Goal: Information Seeking & Learning: Learn about a topic

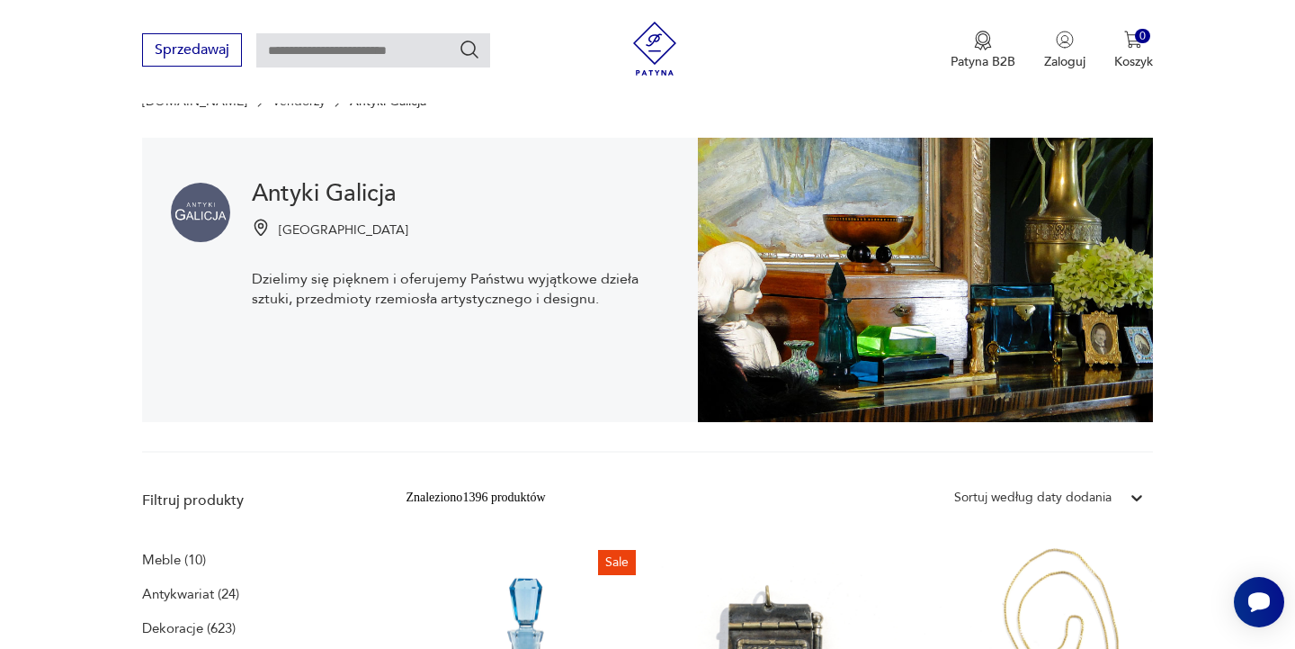
click at [360, 50] on input "text" at bounding box center [373, 50] width 234 height 34
type input "*********"
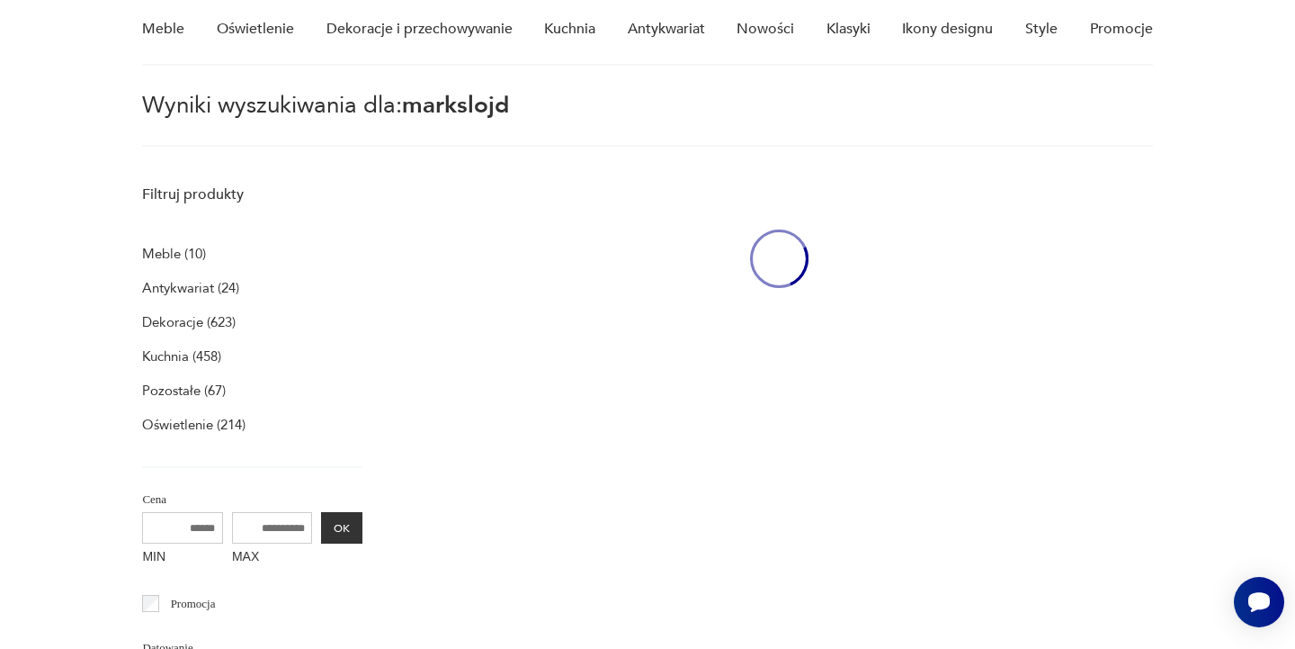
scroll to position [64, 0]
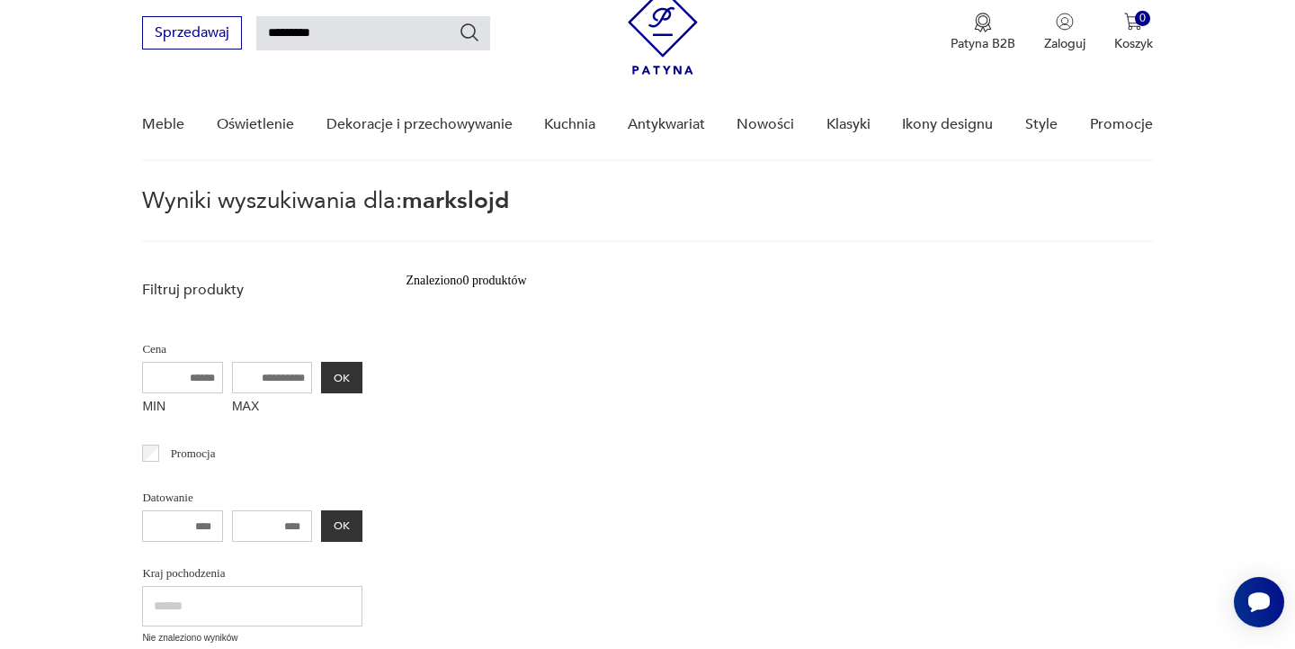
drag, startPoint x: 345, startPoint y: 29, endPoint x: 256, endPoint y: 30, distance: 88.2
click at [256, 30] on div "Sprzedawaj *********" at bounding box center [316, 32] width 348 height 33
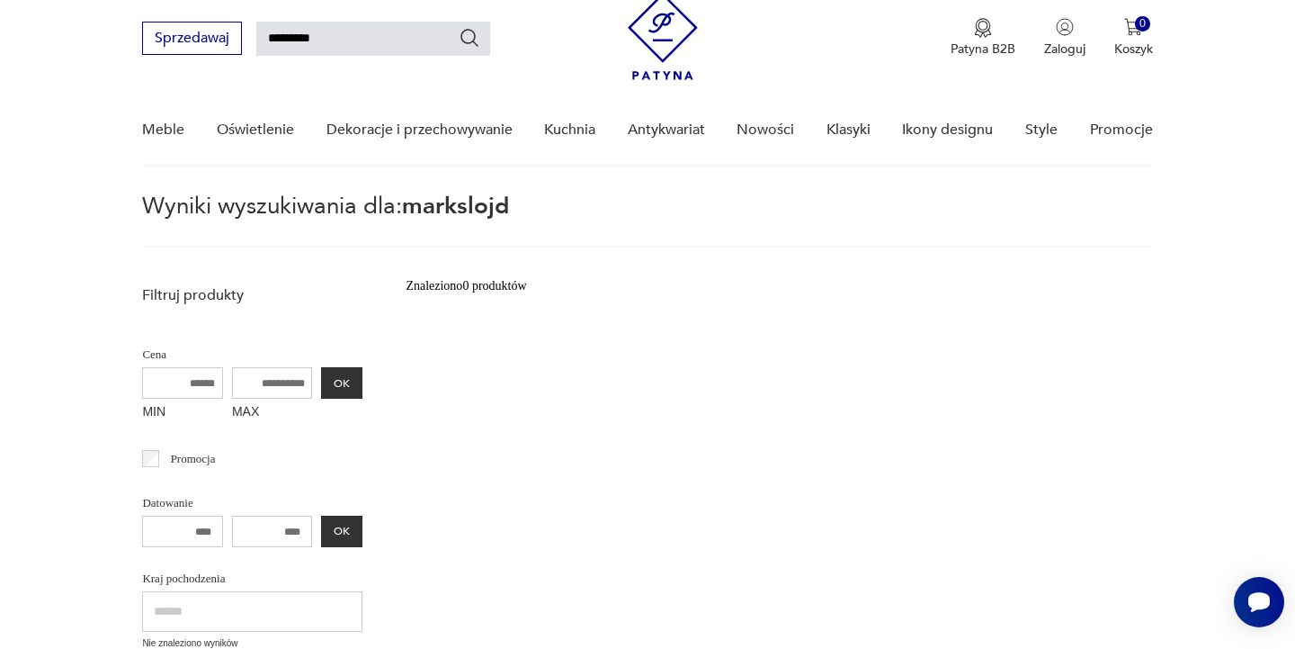
scroll to position [63, 0]
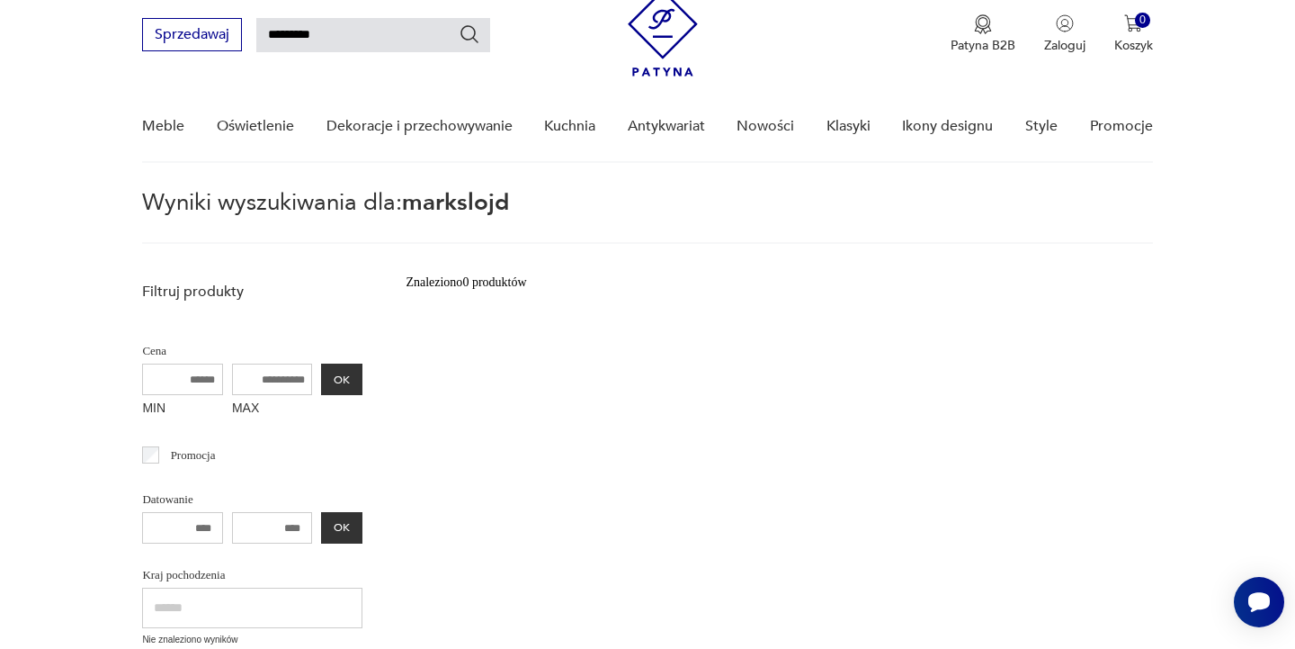
drag, startPoint x: 351, startPoint y: 38, endPoint x: 252, endPoint y: 31, distance: 99.2
click at [252, 31] on div "Sprzedawaj *********" at bounding box center [316, 34] width 348 height 33
click at [670, 32] on img at bounding box center [663, 31] width 70 height 87
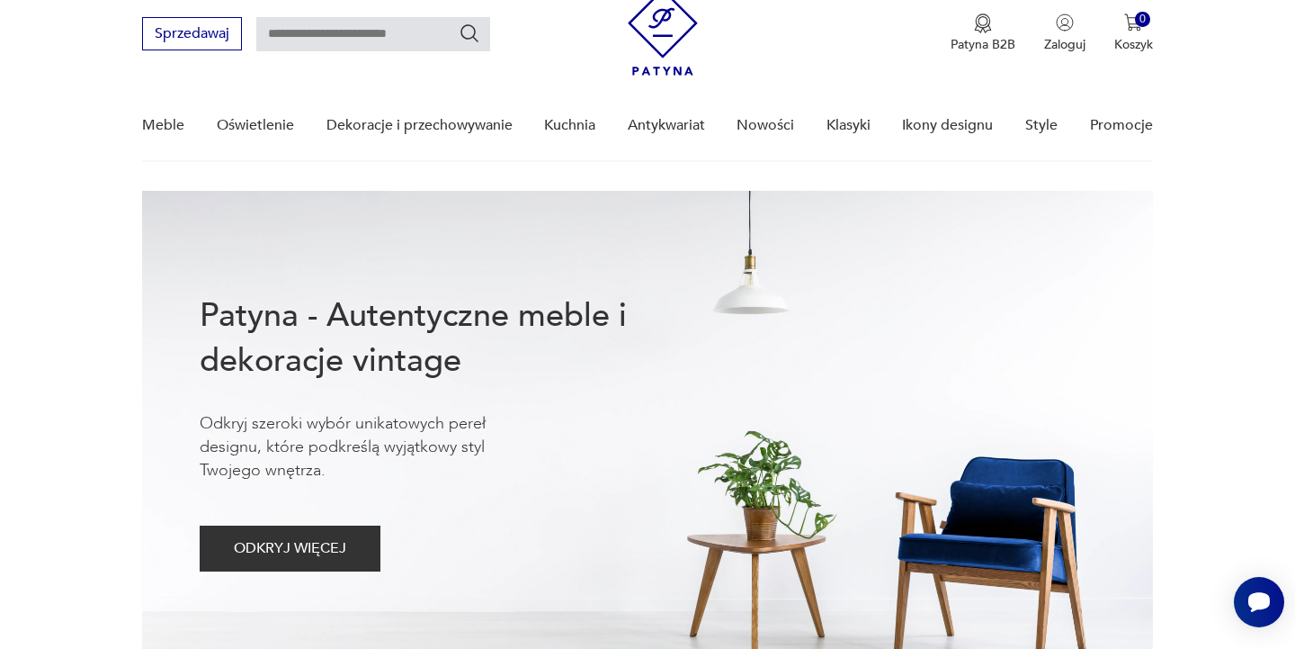
click at [374, 31] on input "text" at bounding box center [373, 34] width 234 height 34
type input "**********"
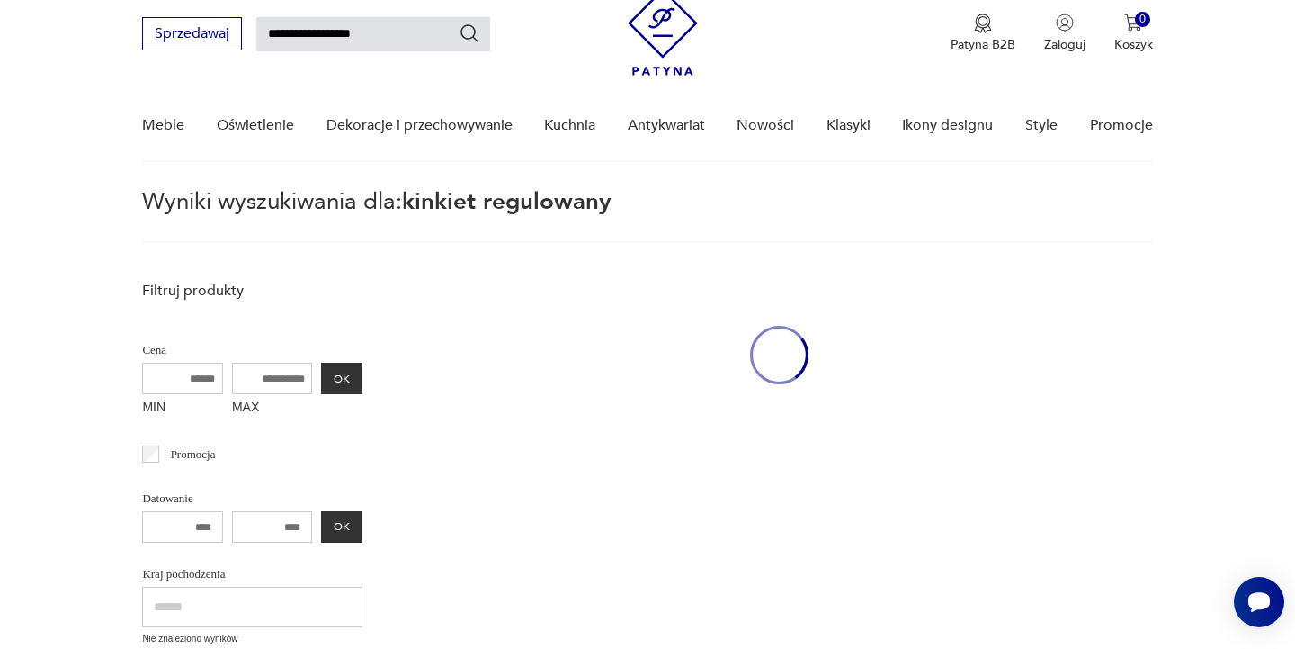
scroll to position [64, 0]
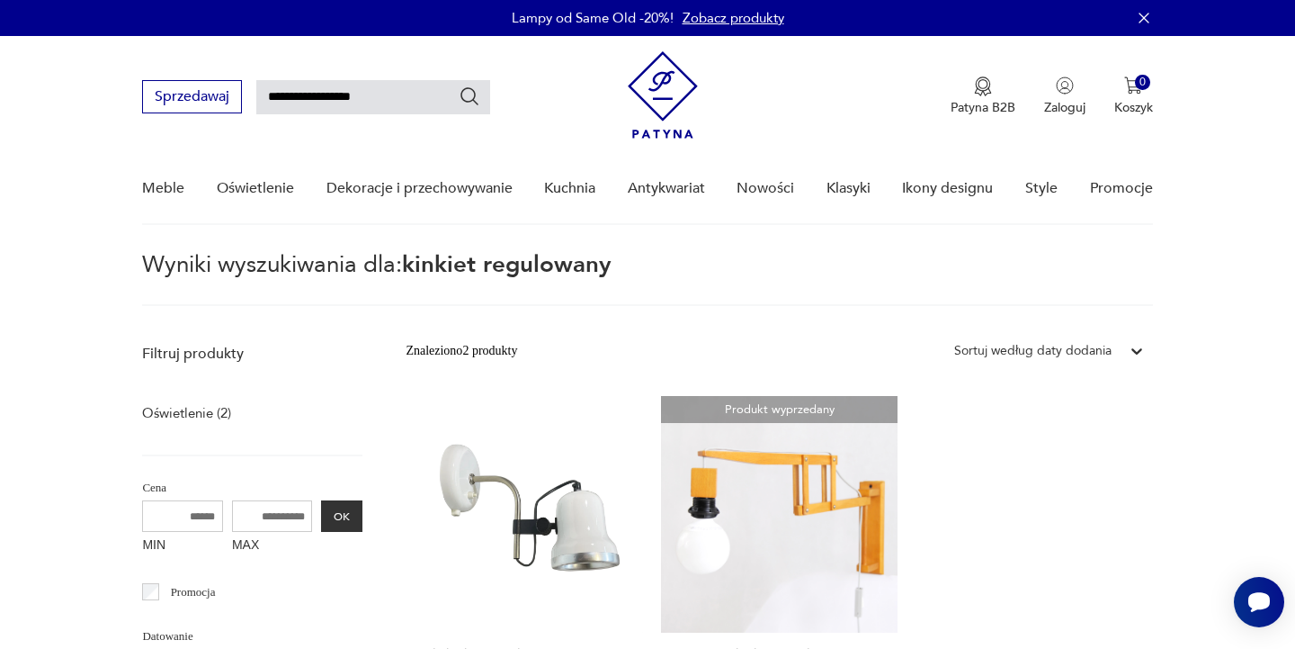
click at [409, 101] on input "**********" at bounding box center [373, 97] width 234 height 34
type input "**********"
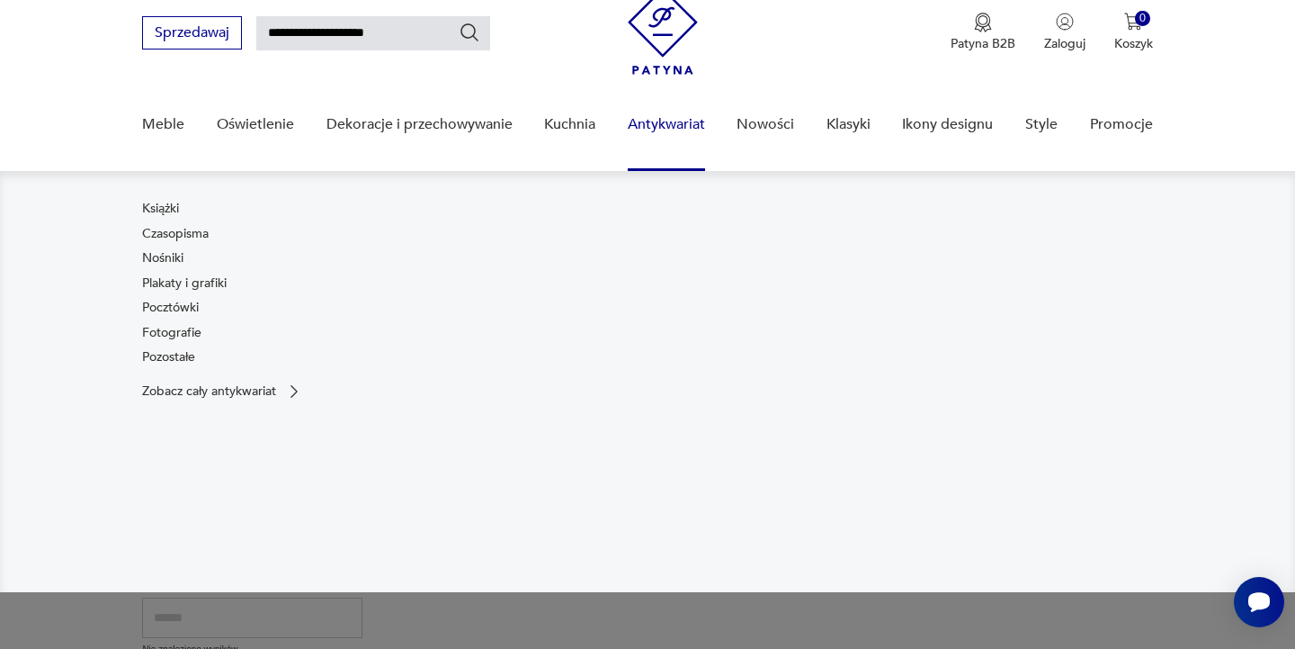
scroll to position [58, 0]
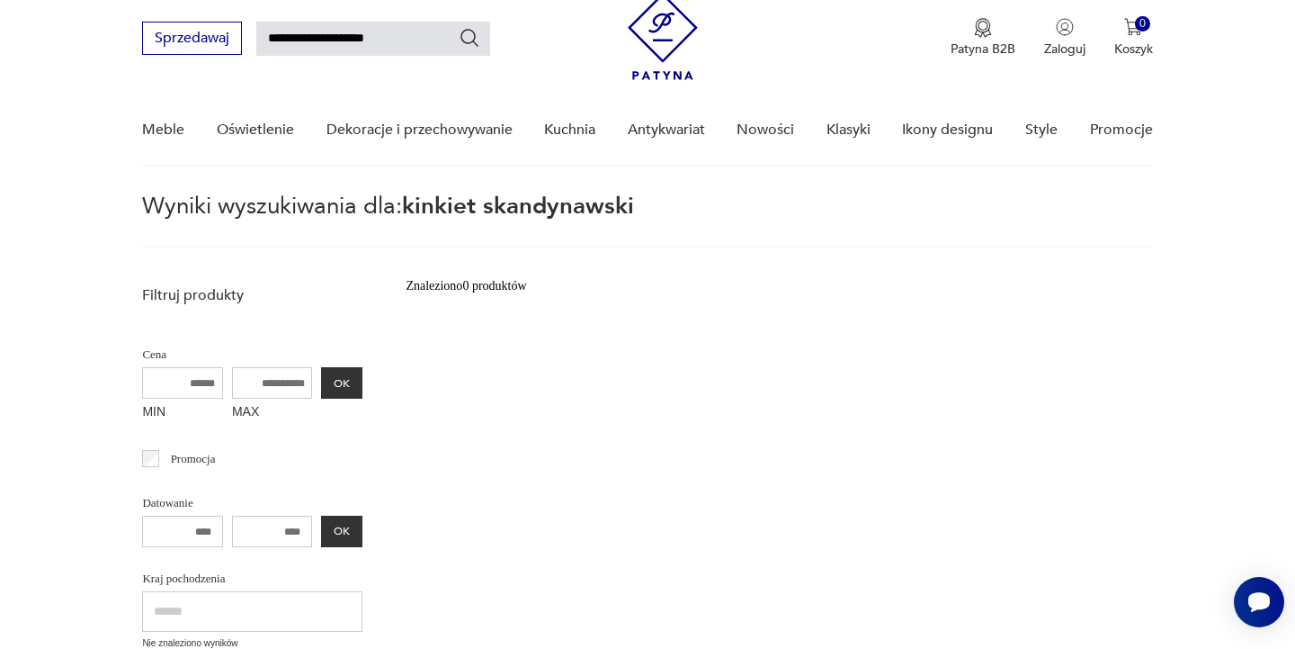
click at [417, 37] on input "**********" at bounding box center [373, 39] width 234 height 34
type input "*******"
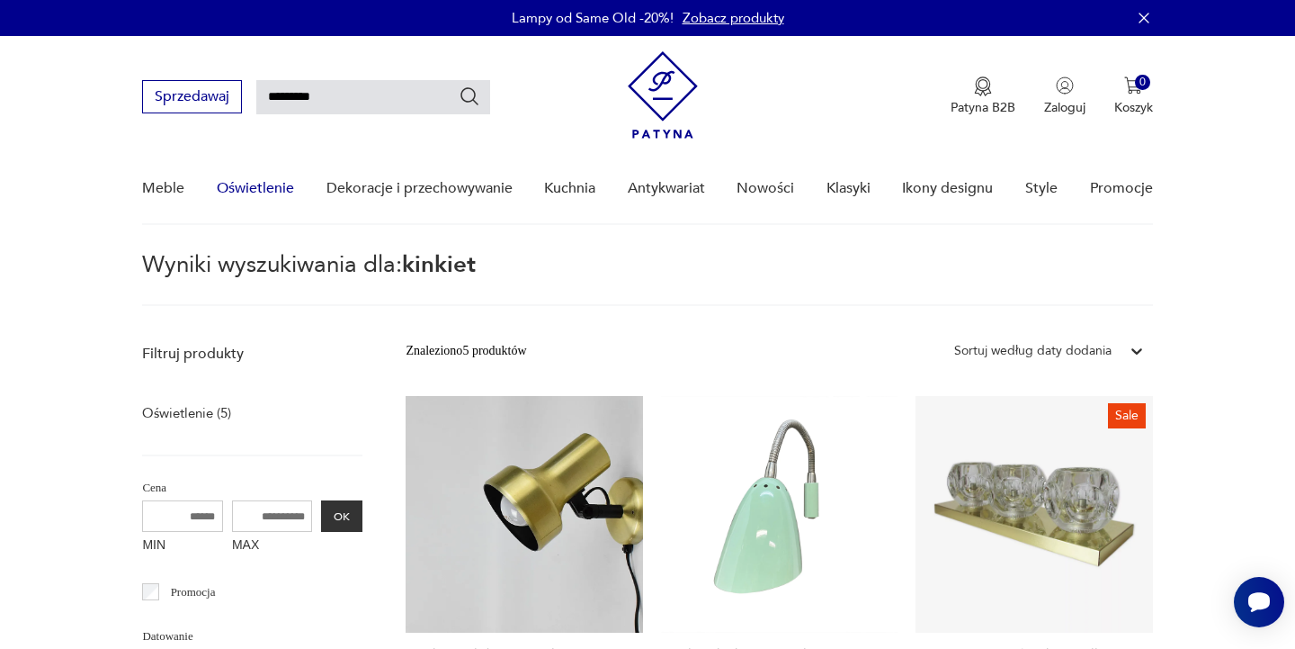
click at [253, 184] on link "Oświetlenie" at bounding box center [255, 188] width 77 height 69
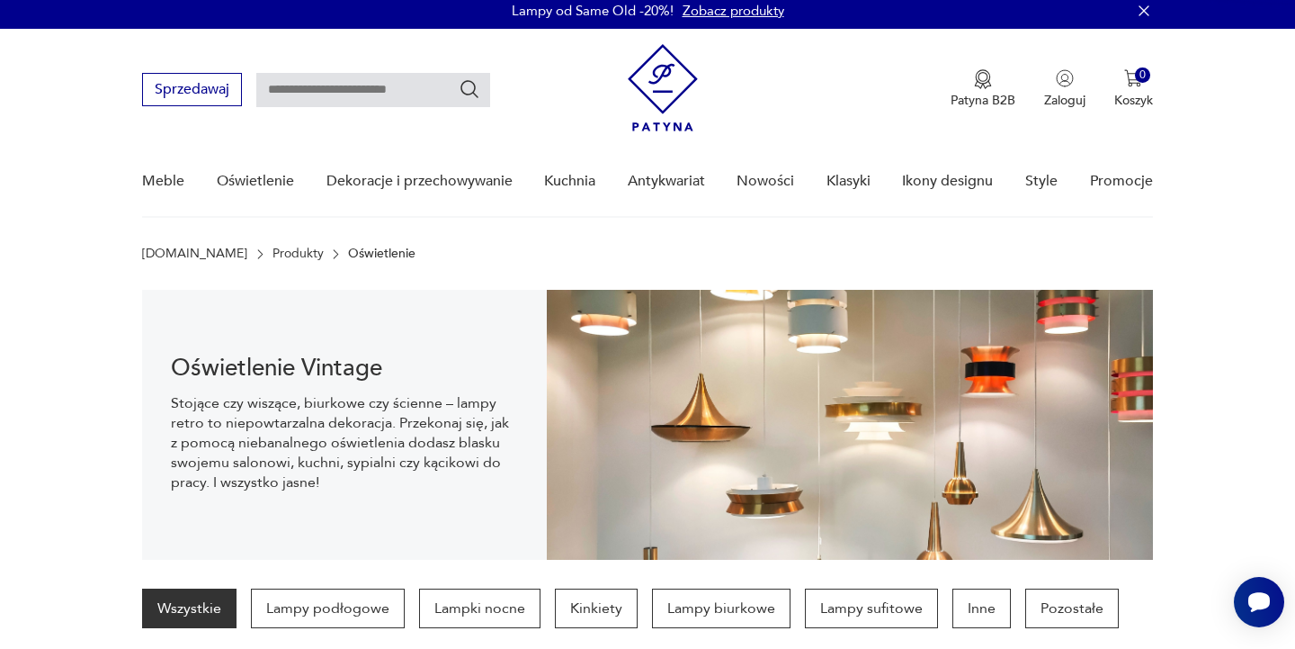
scroll to position [64, 0]
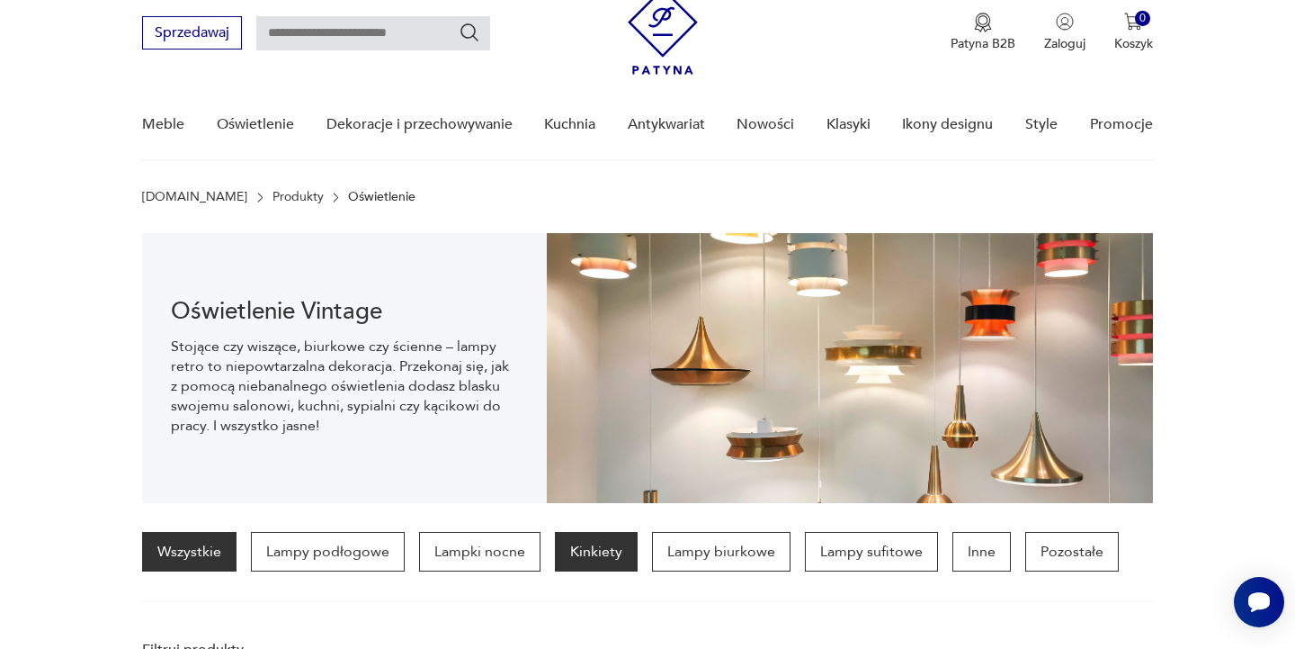
click at [596, 548] on p "Kinkiety" at bounding box center [596, 552] width 83 height 40
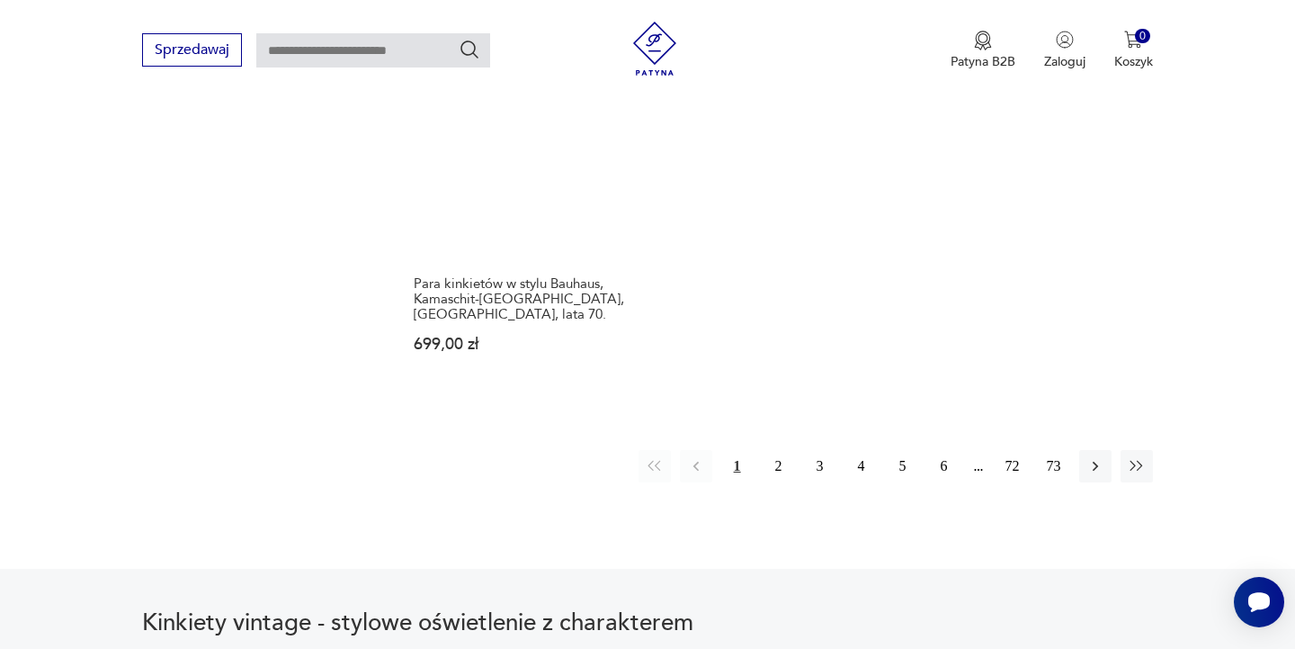
scroll to position [2658, 0]
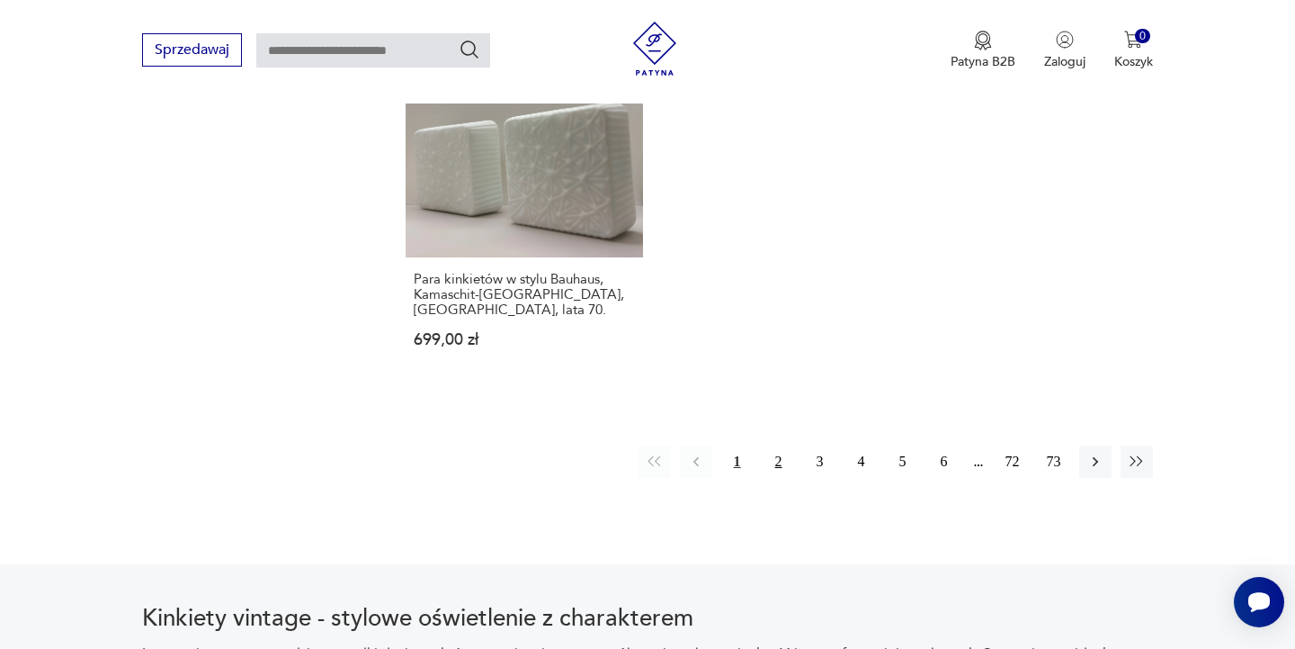
click at [776, 445] on button "2" at bounding box center [779, 461] width 32 height 32
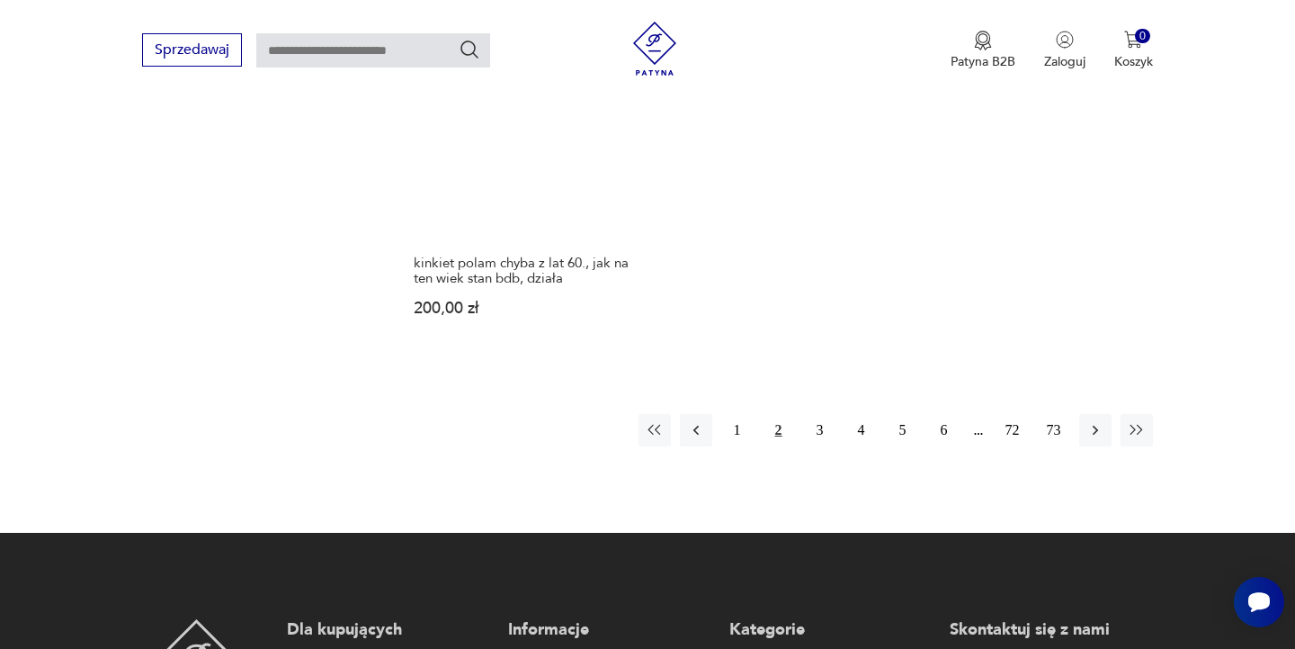
scroll to position [2681, 0]
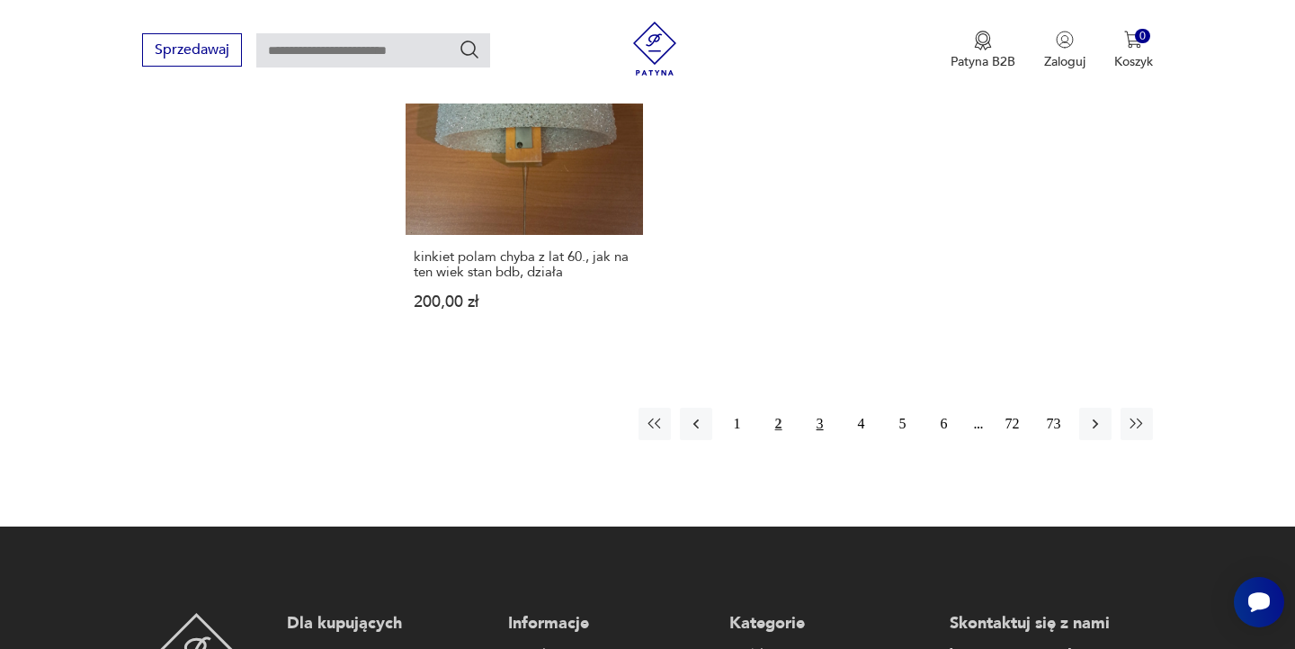
click at [822, 407] on button "3" at bounding box center [820, 423] width 32 height 32
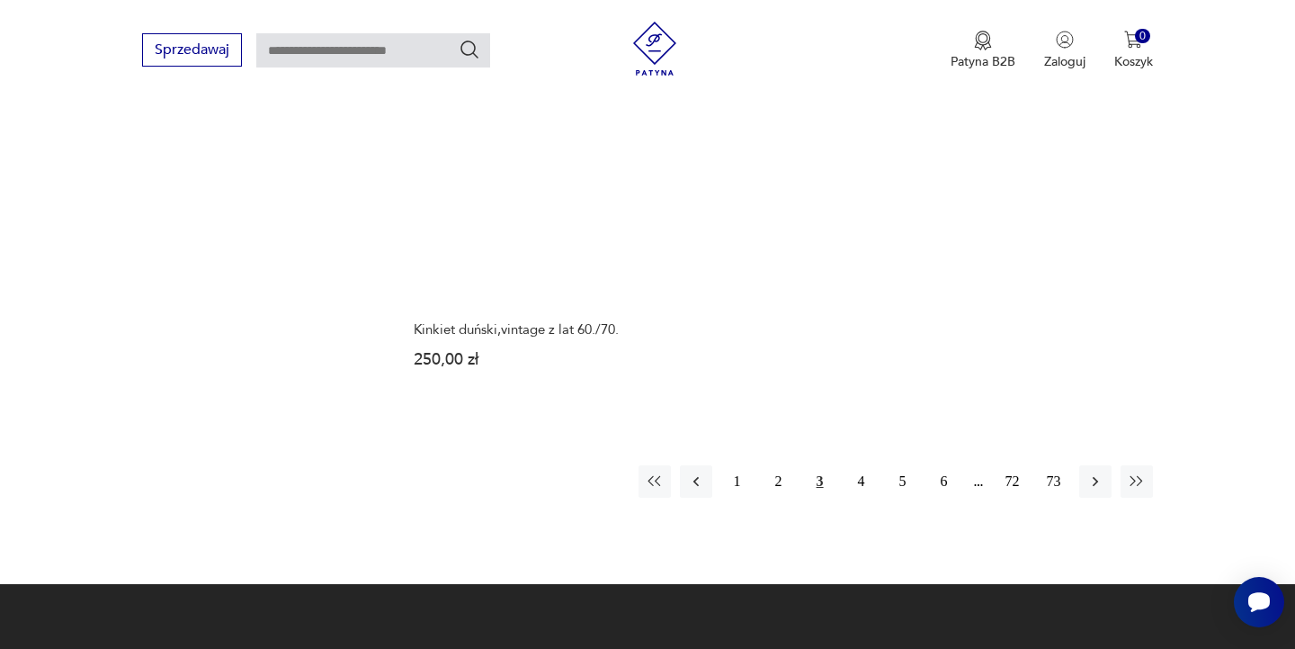
scroll to position [2576, 0]
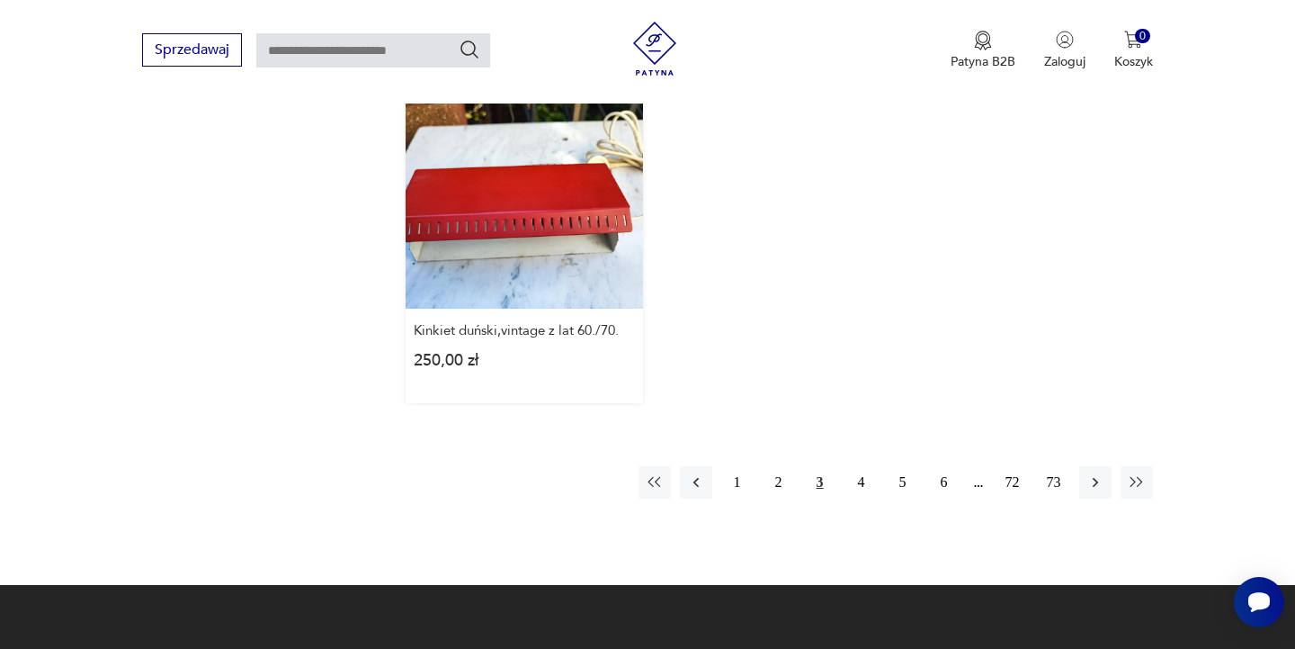
click at [540, 226] on link "Kinkiet duński,vintage z lat 60./70. 250,00 zł" at bounding box center [524, 237] width 237 height 331
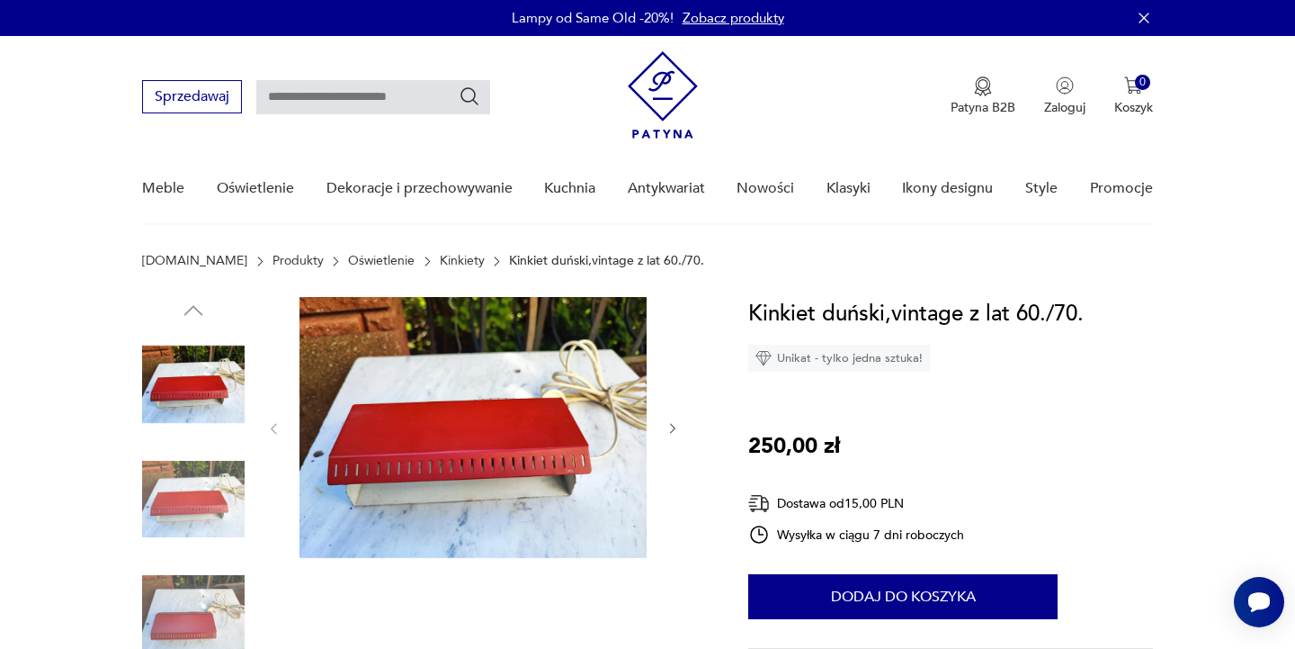
click at [676, 426] on icon "button" at bounding box center [673, 428] width 15 height 15
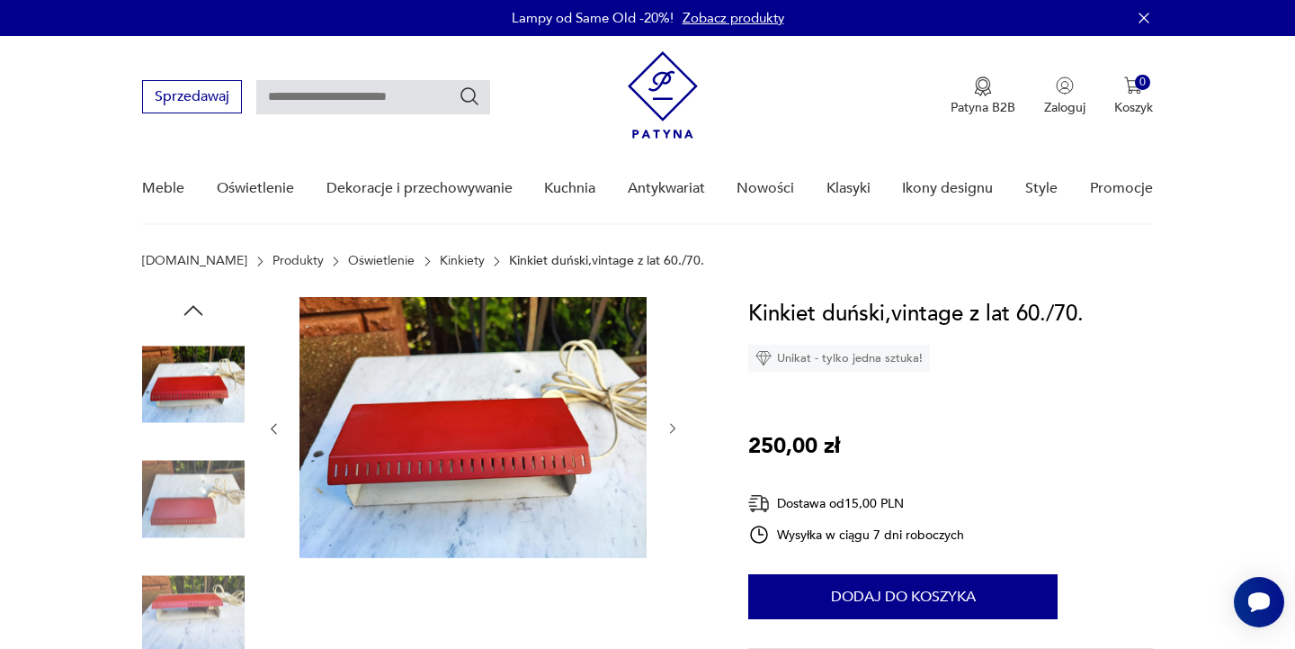
click at [676, 426] on icon "button" at bounding box center [673, 428] width 15 height 15
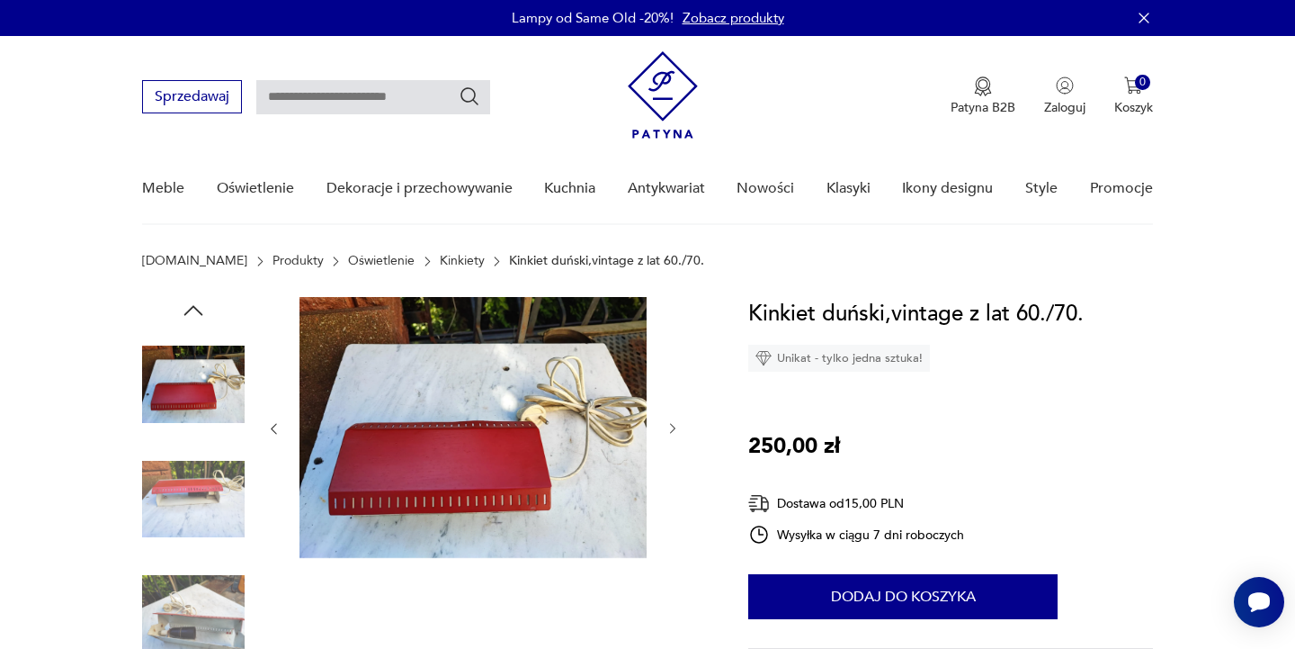
click at [676, 426] on icon "button" at bounding box center [673, 428] width 15 height 15
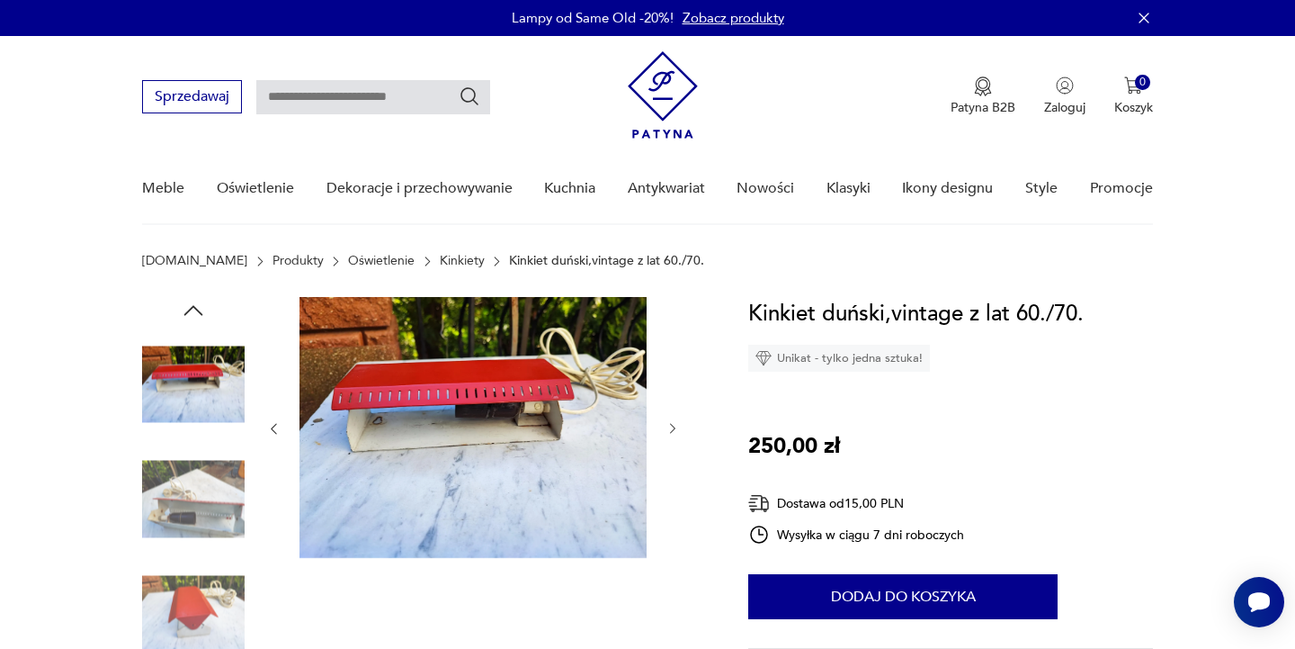
click at [676, 426] on icon "button" at bounding box center [673, 428] width 15 height 15
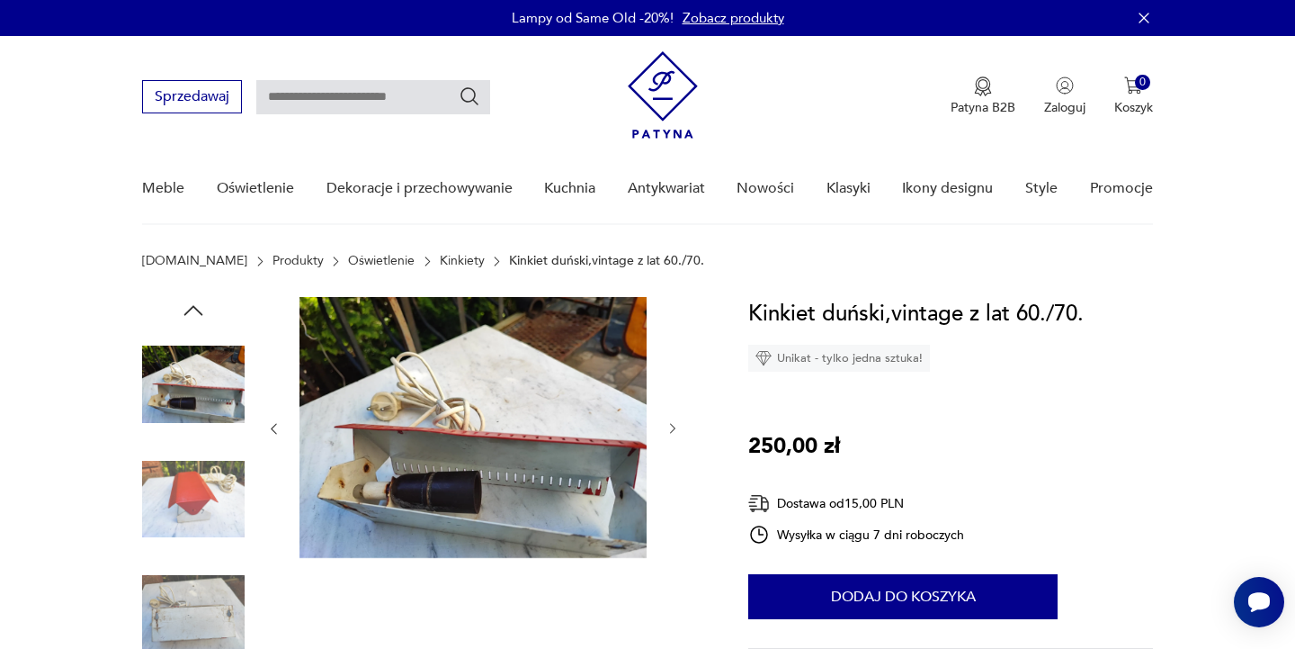
click at [676, 426] on icon "button" at bounding box center [673, 428] width 15 height 15
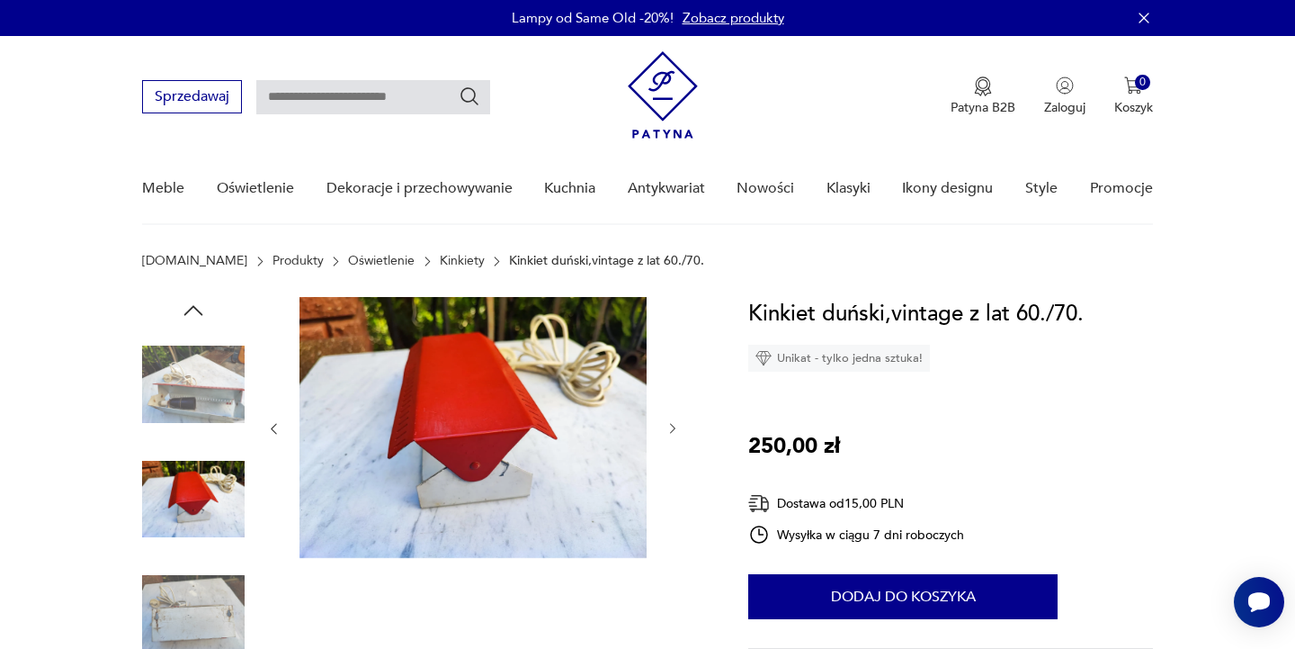
click at [676, 426] on icon "button" at bounding box center [673, 428] width 15 height 15
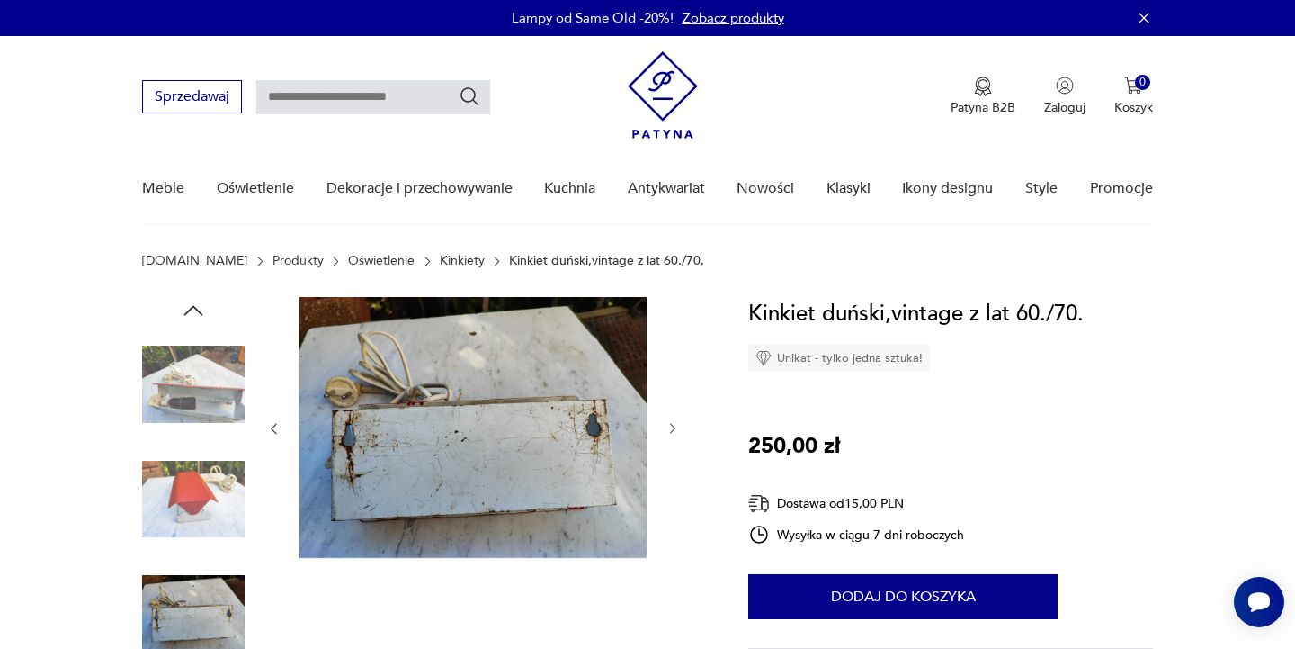
click at [676, 426] on icon "button" at bounding box center [673, 428] width 15 height 15
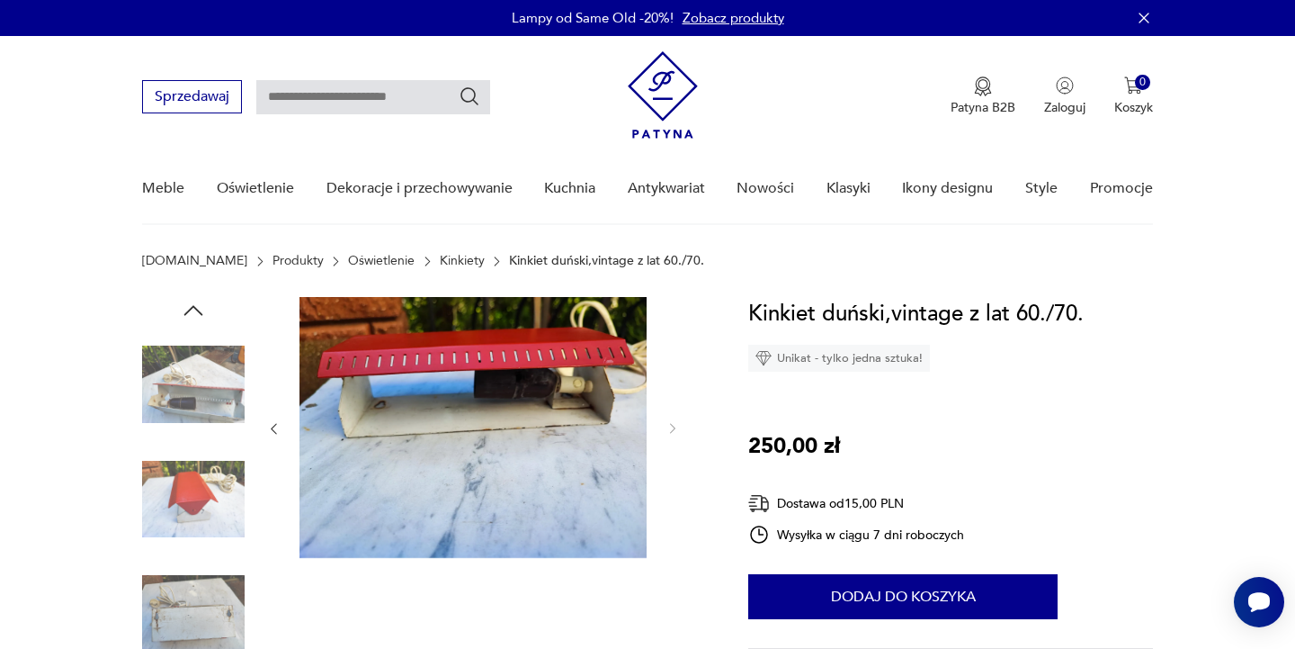
click at [676, 426] on icon "button" at bounding box center [673, 428] width 15 height 15
click at [664, 438] on div at bounding box center [473, 429] width 414 height 264
click at [190, 407] on img at bounding box center [193, 384] width 103 height 103
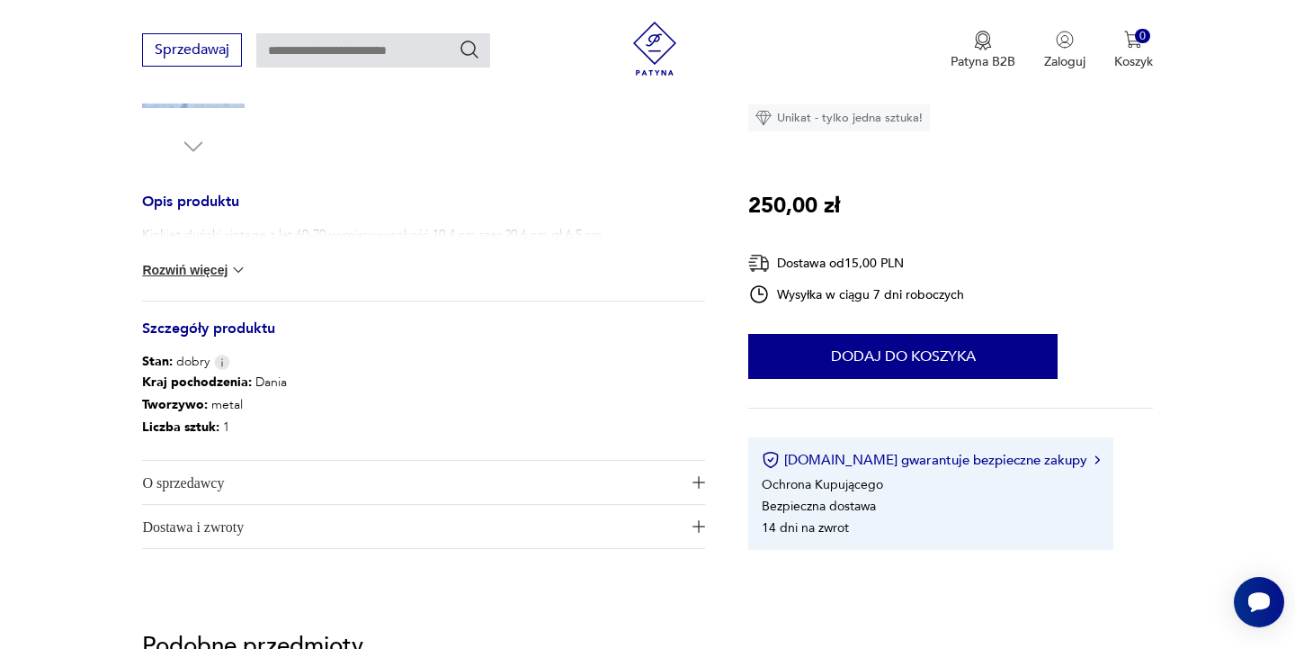
scroll to position [664, 0]
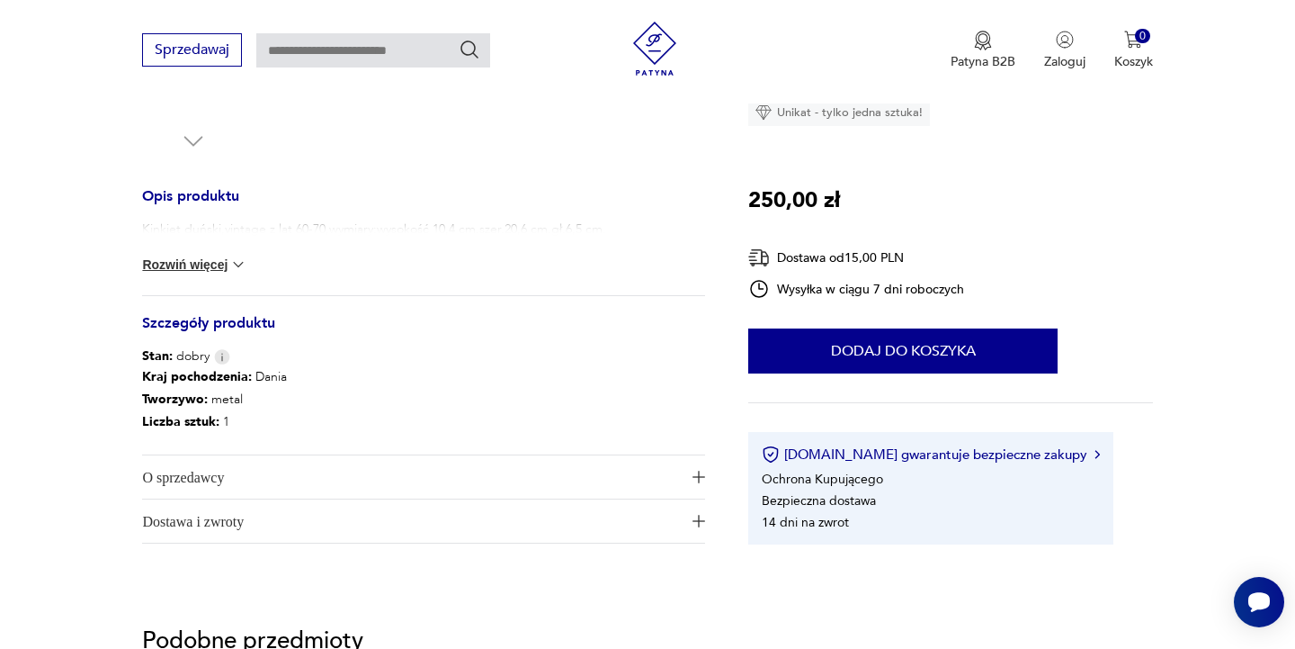
click at [315, 482] on span "O sprzedawcy" at bounding box center [411, 476] width 538 height 43
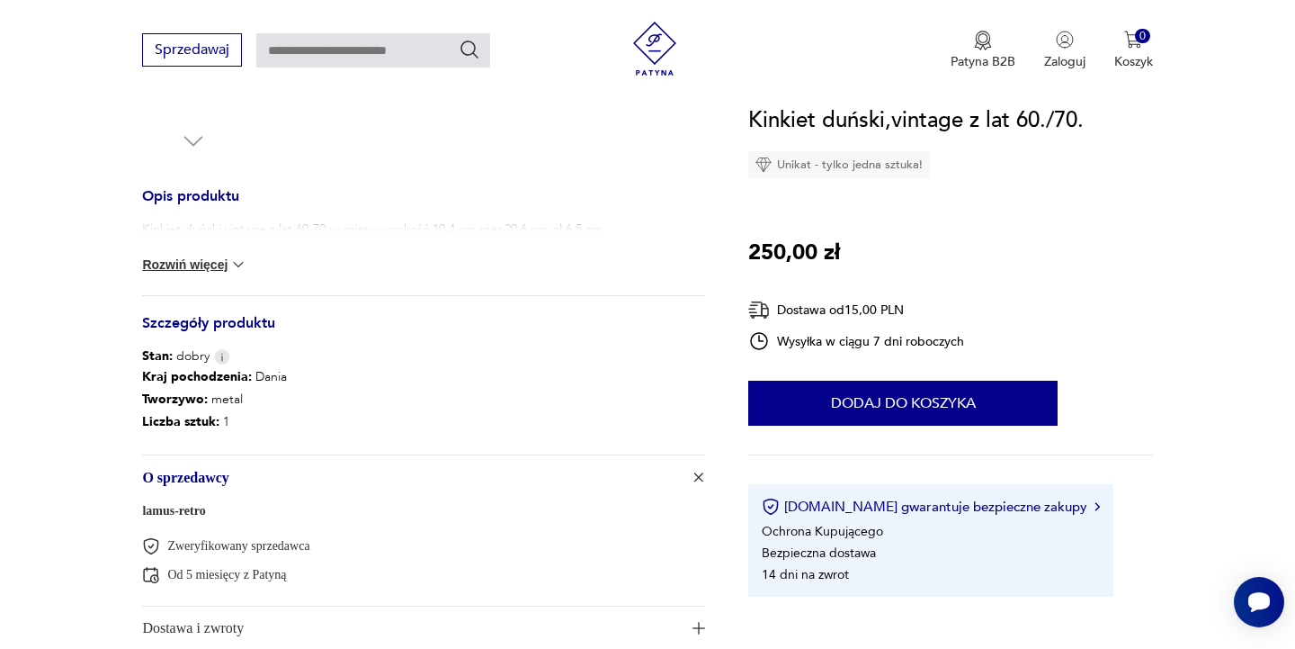
click at [180, 512] on link "lamus-retro" at bounding box center [173, 510] width 63 height 13
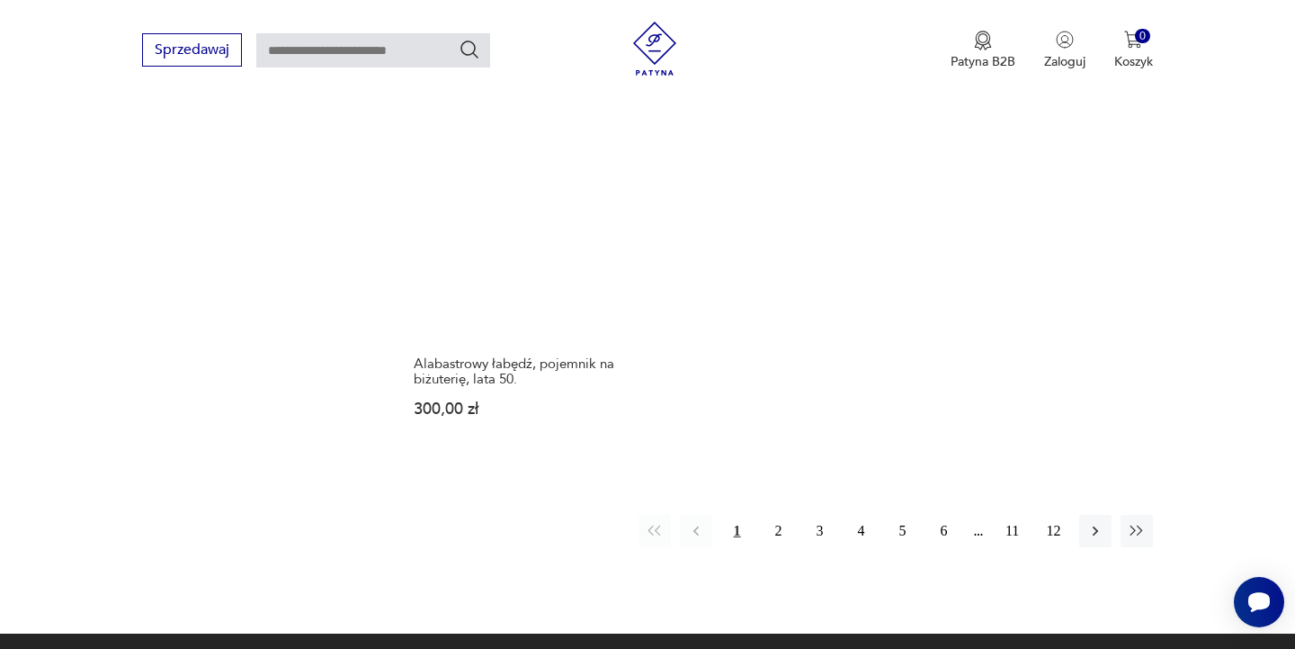
scroll to position [2495, 0]
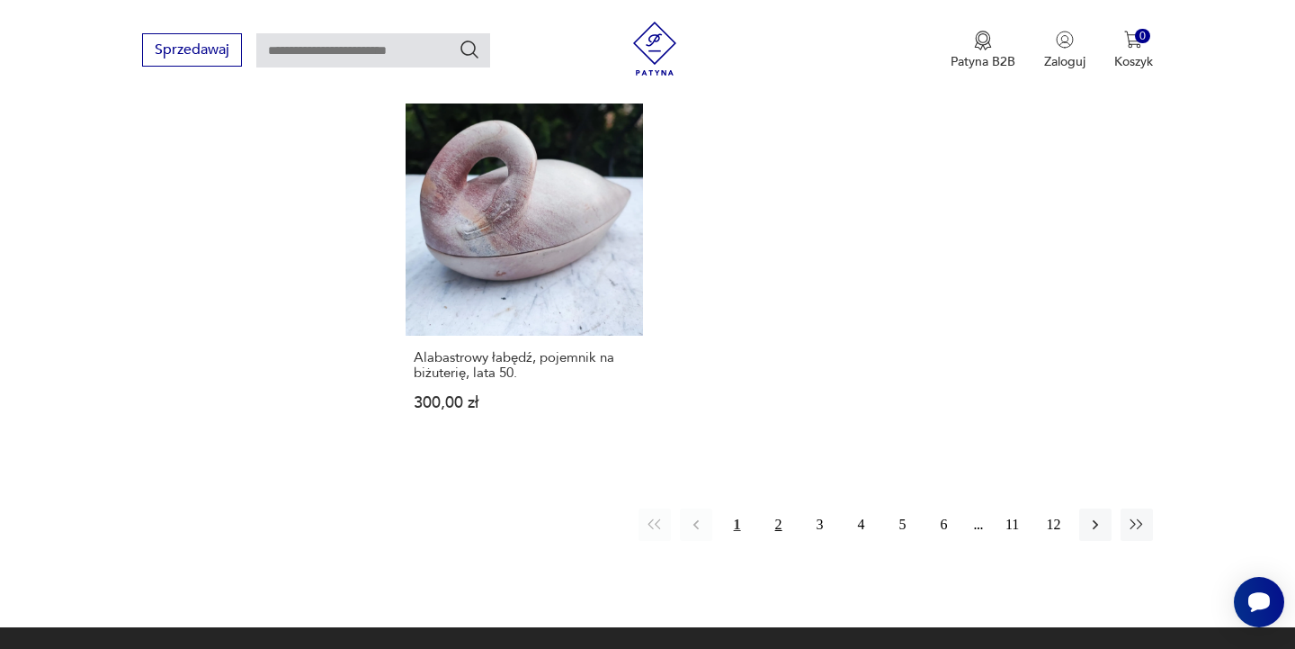
click at [781, 524] on button "2" at bounding box center [779, 524] width 32 height 32
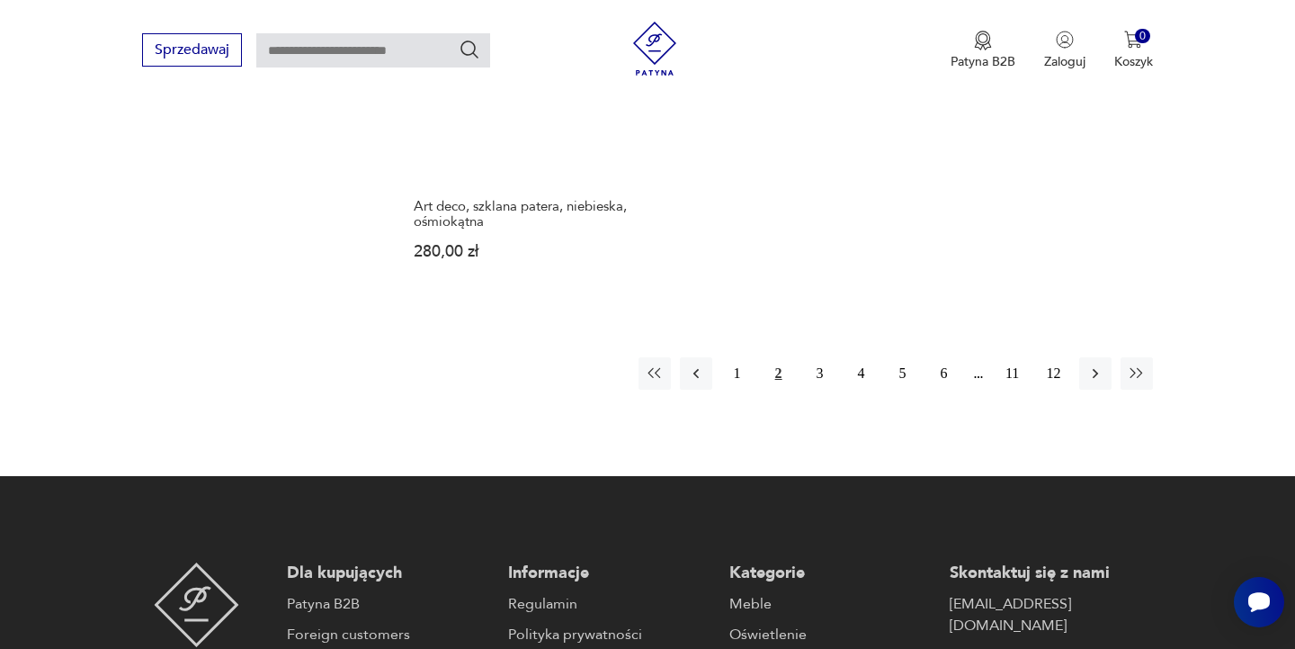
scroll to position [2637, 0]
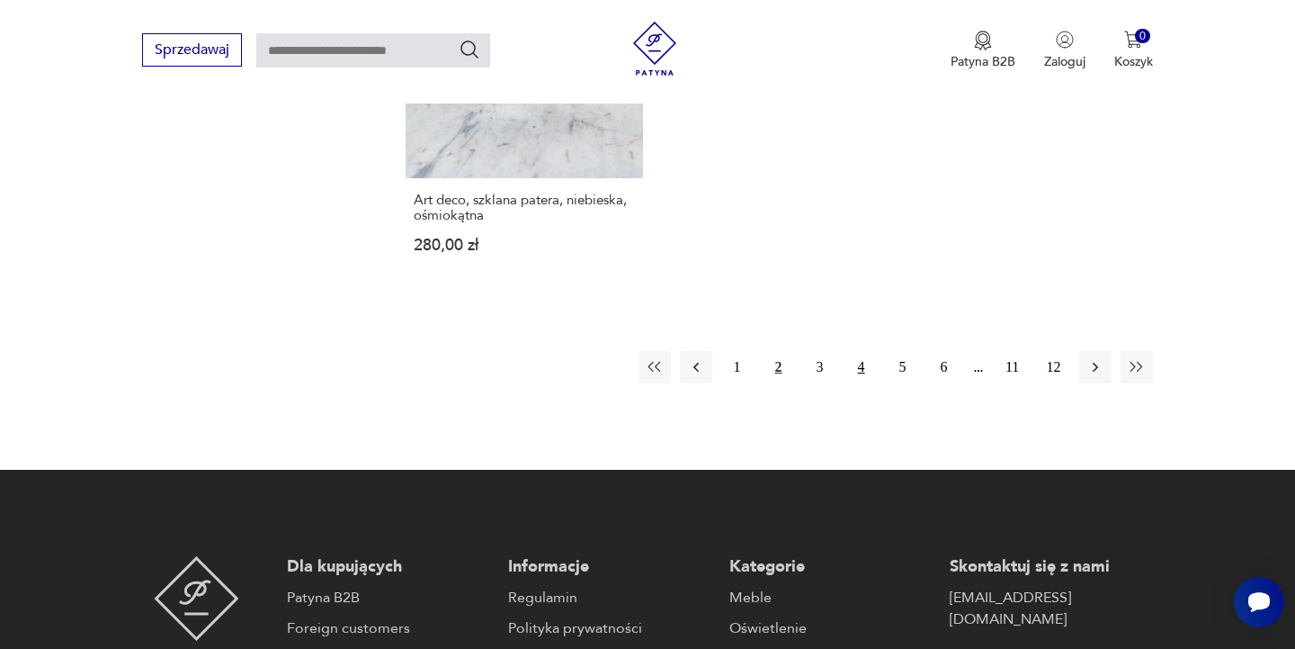
click at [864, 371] on button "4" at bounding box center [862, 367] width 32 height 32
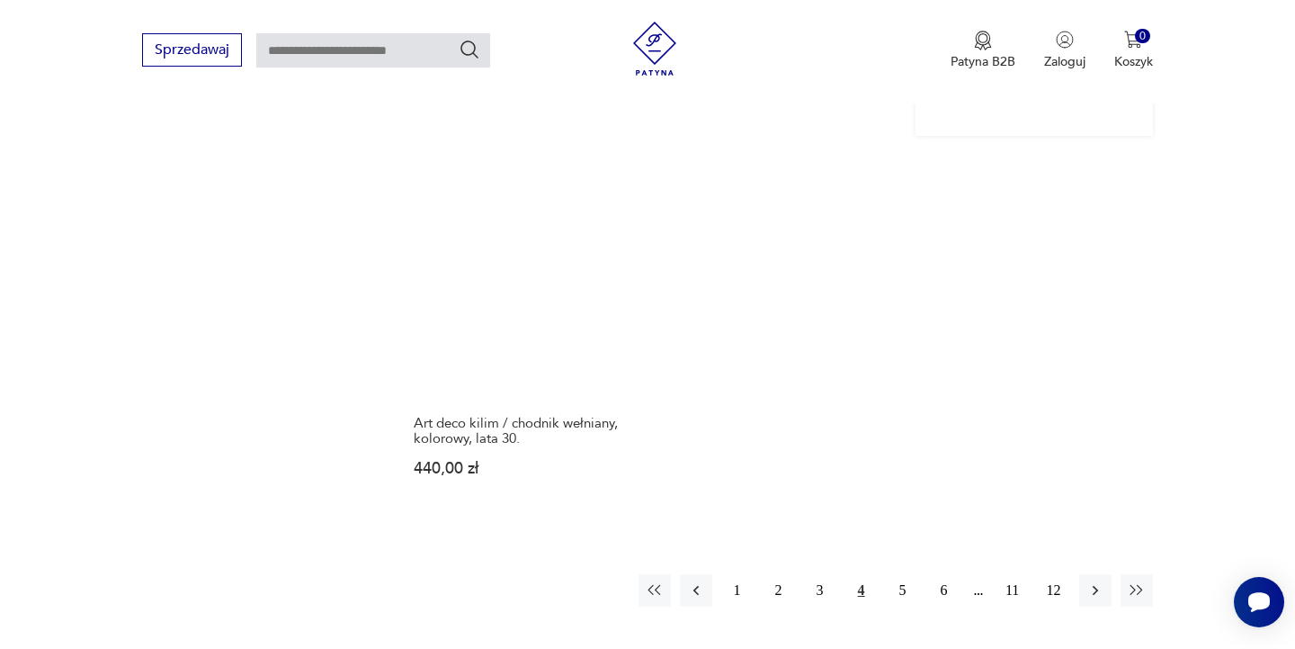
scroll to position [2521, 0]
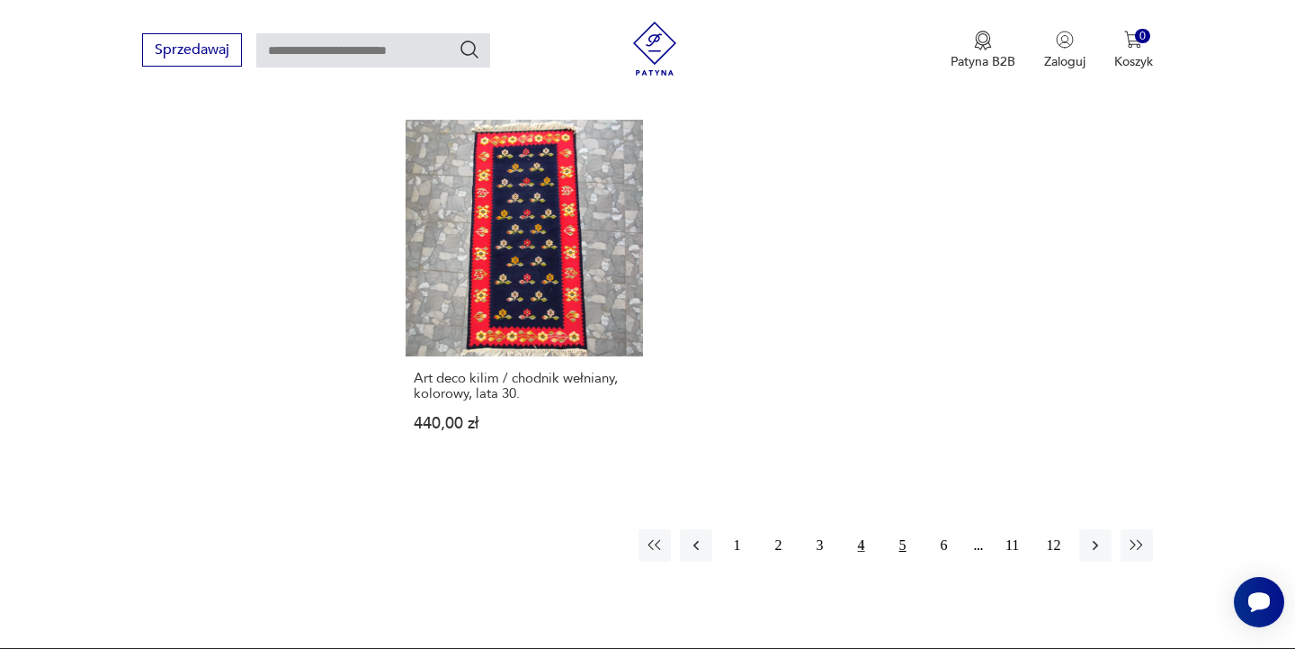
click at [902, 532] on button "5" at bounding box center [903, 545] width 32 height 32
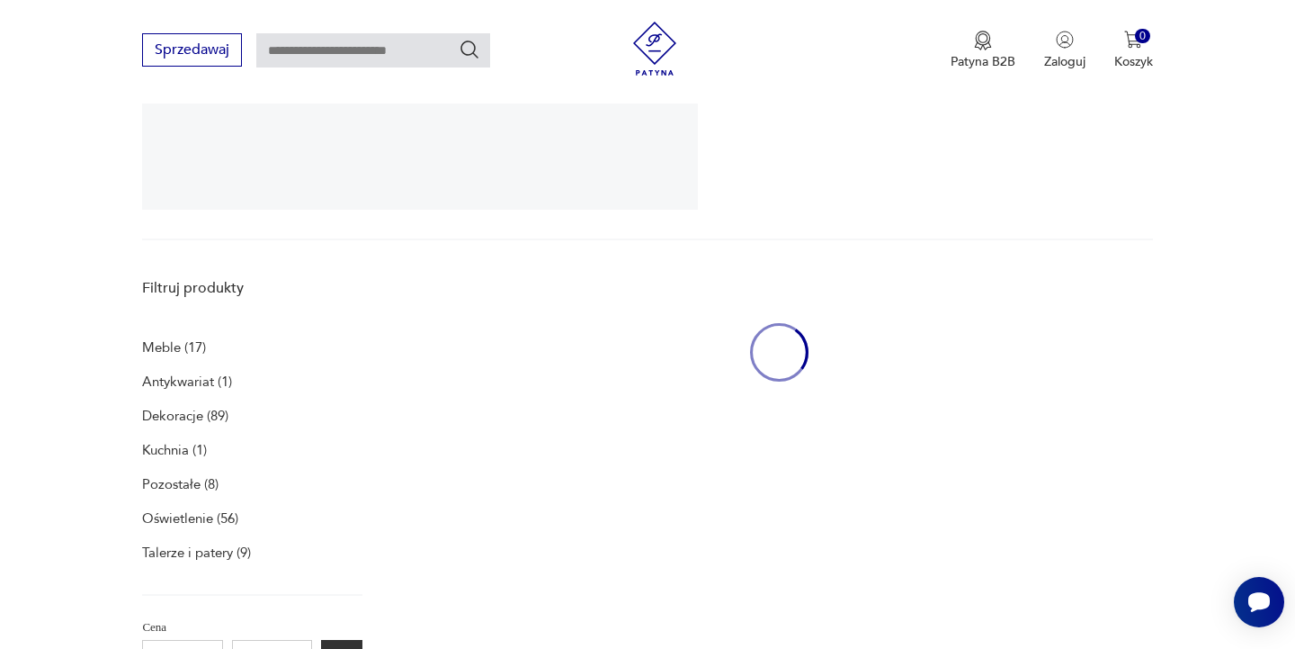
scroll to position [370, 0]
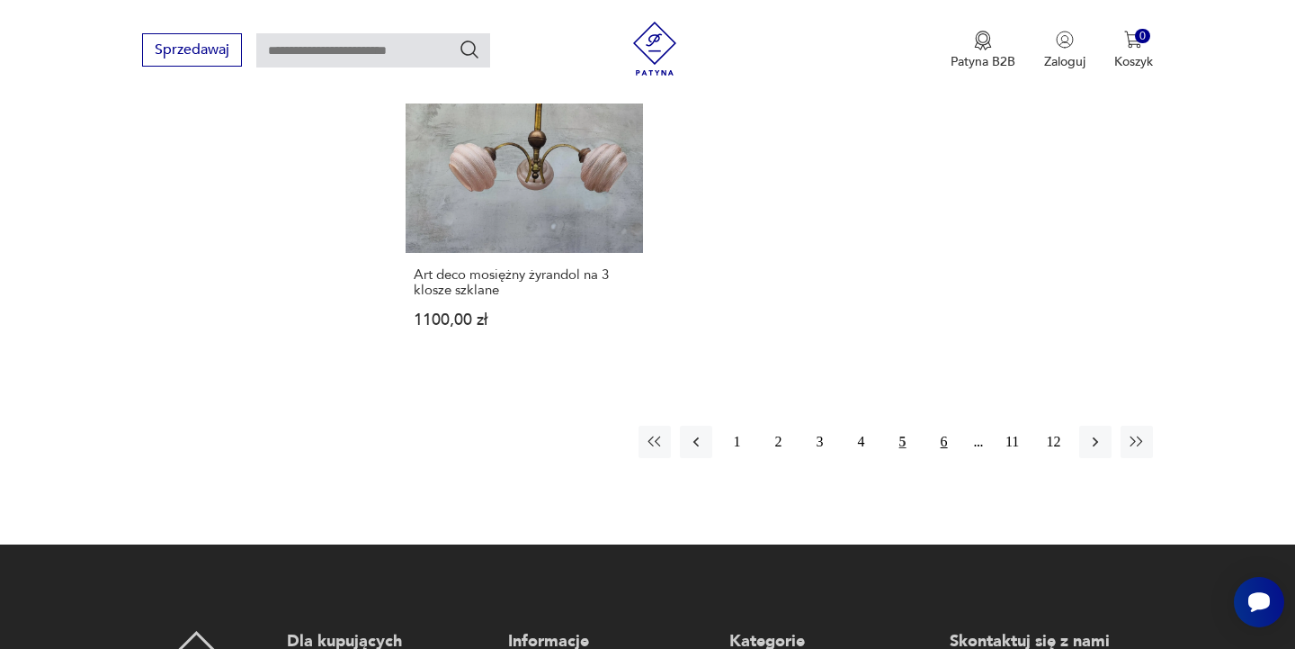
click at [946, 438] on button "6" at bounding box center [944, 441] width 32 height 32
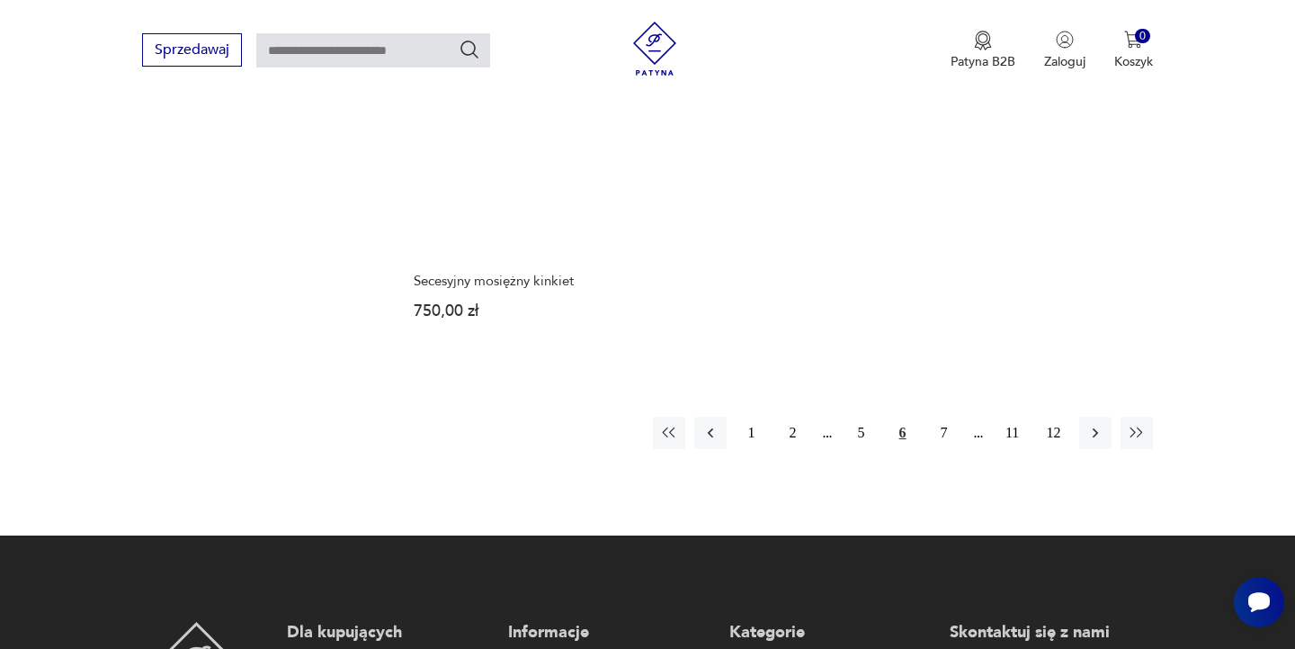
scroll to position [2589, 0]
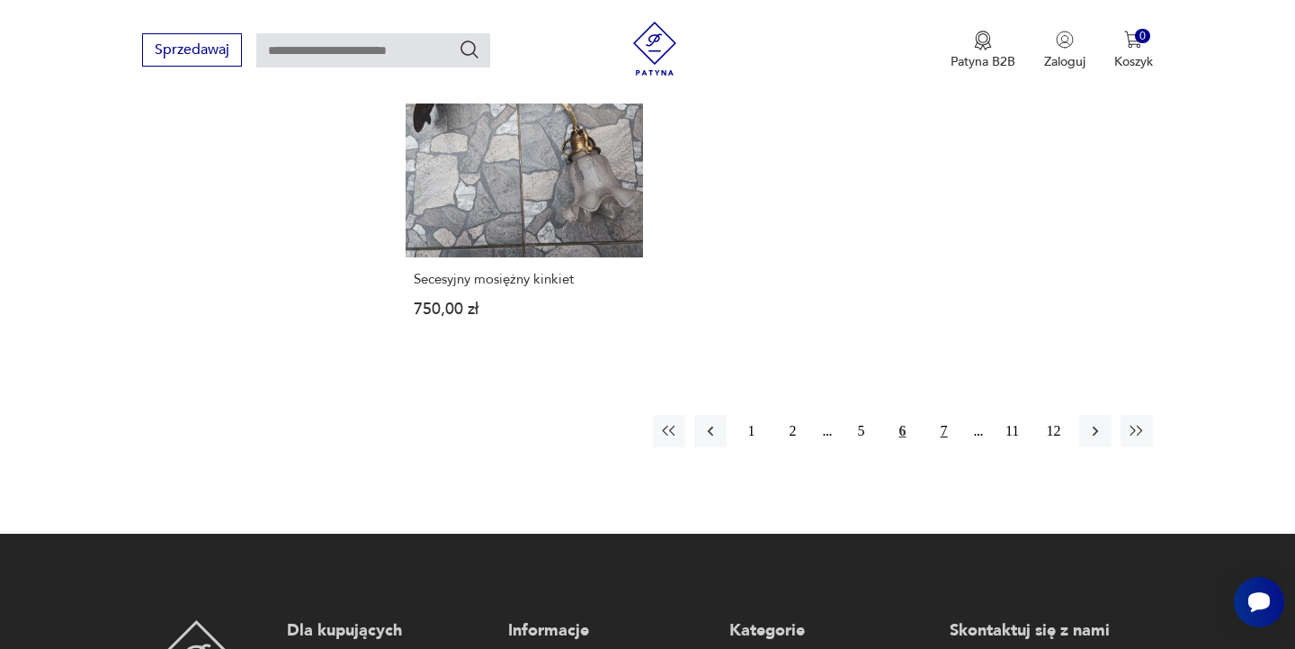
click at [946, 415] on button "7" at bounding box center [944, 431] width 32 height 32
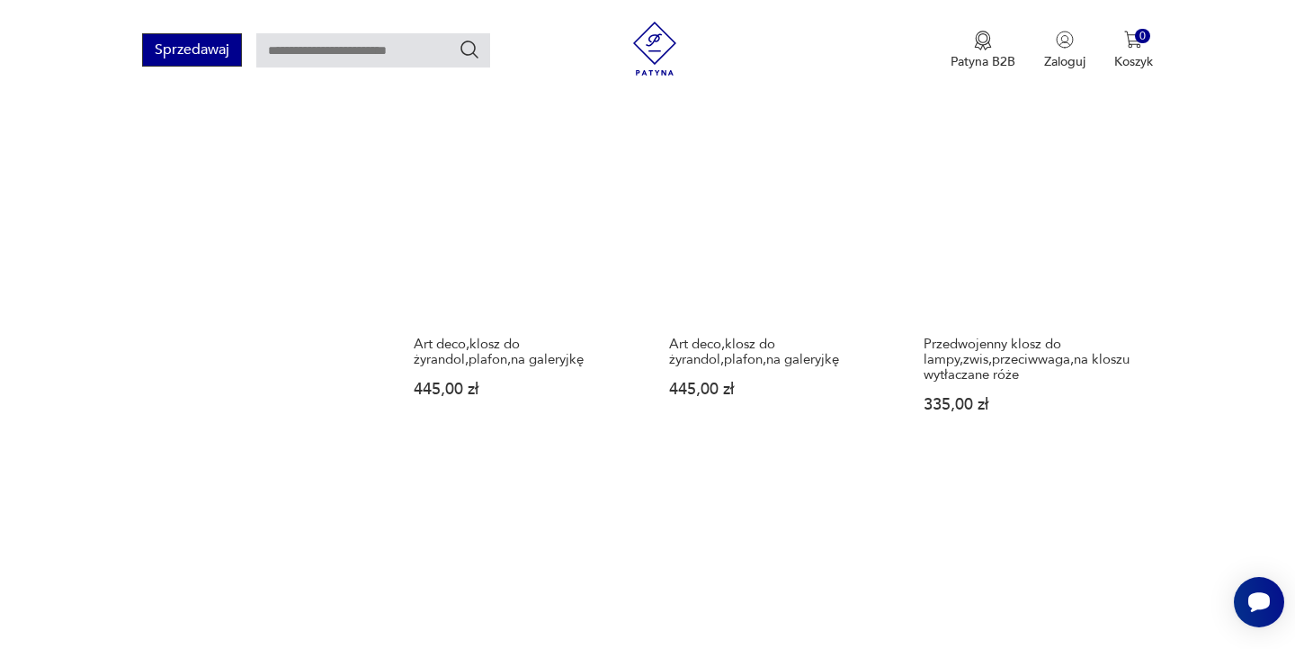
scroll to position [1729, 0]
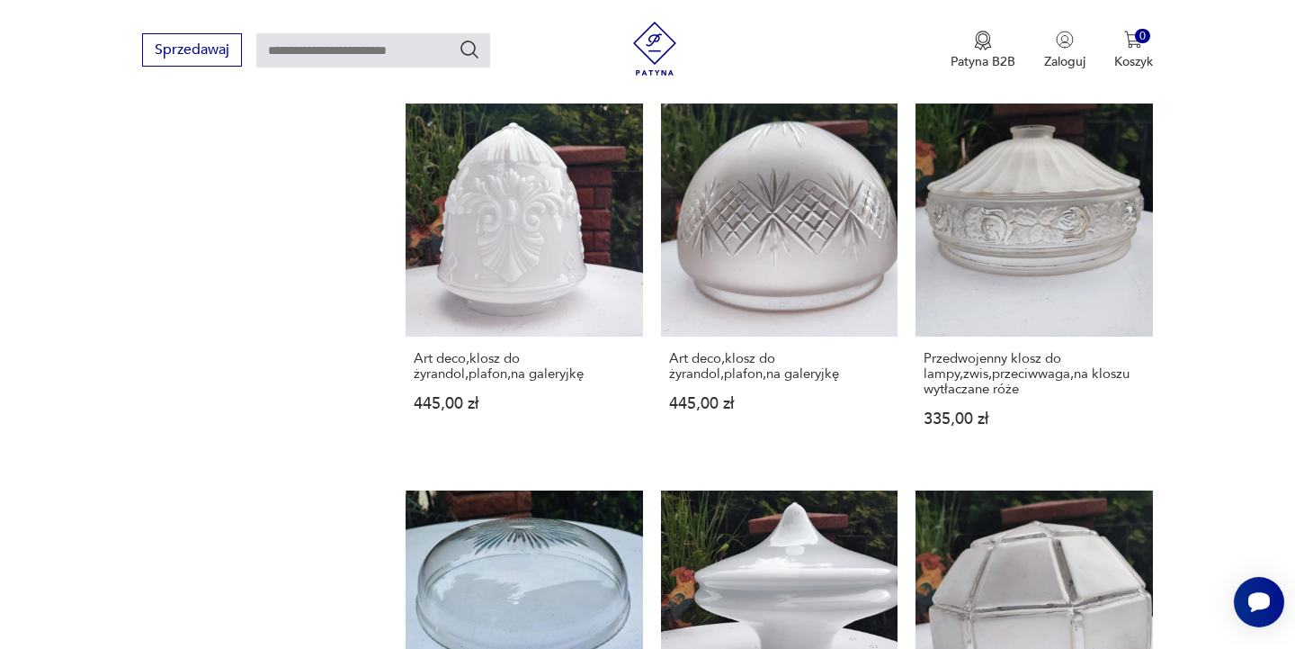
click at [660, 53] on img at bounding box center [655, 49] width 54 height 54
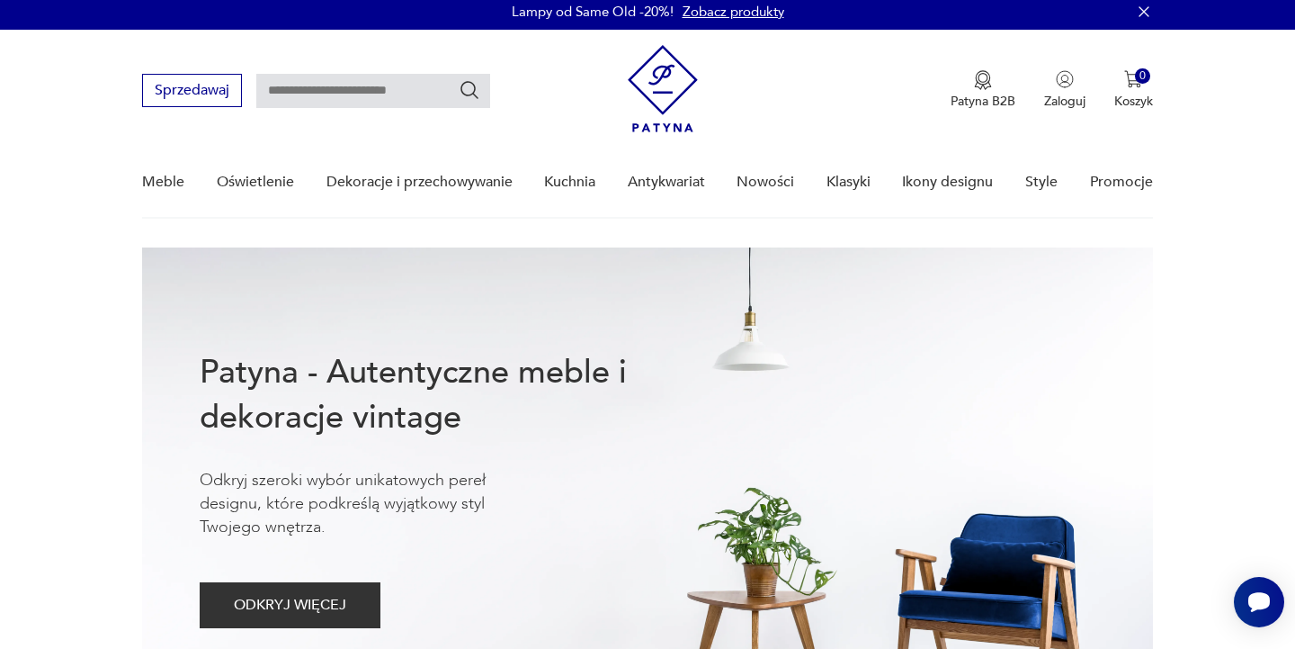
scroll to position [7, 0]
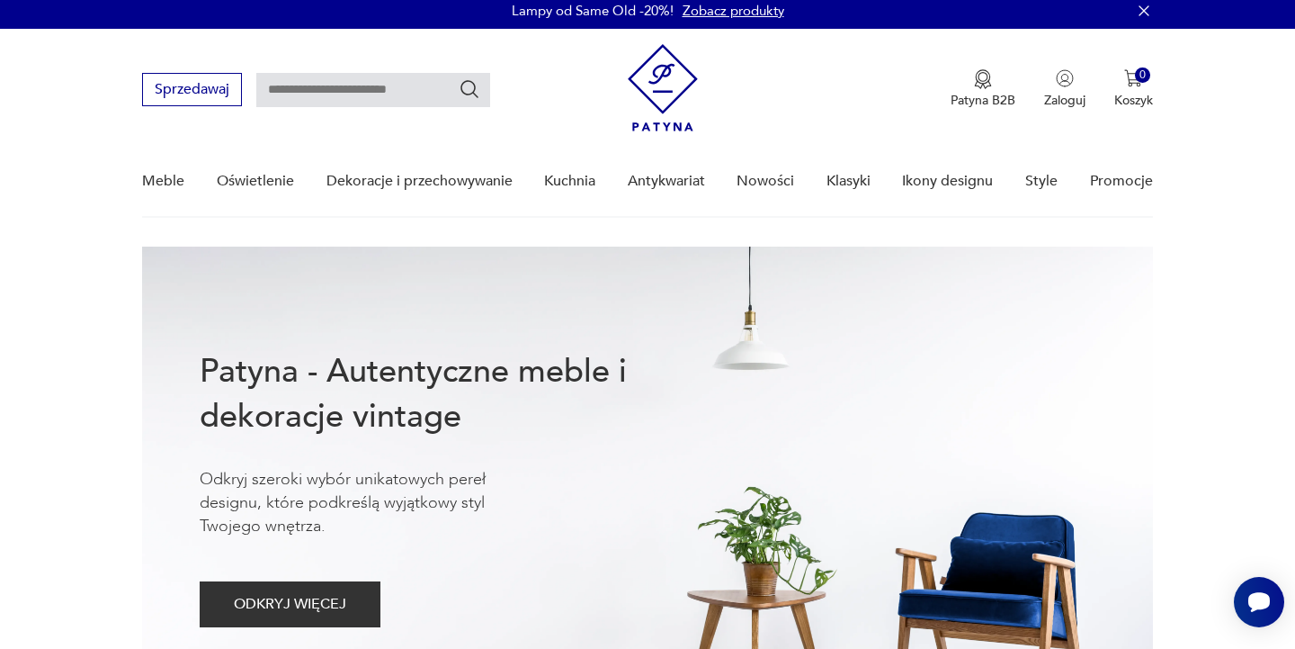
click at [395, 93] on input "text" at bounding box center [373, 90] width 234 height 34
type input "**********"
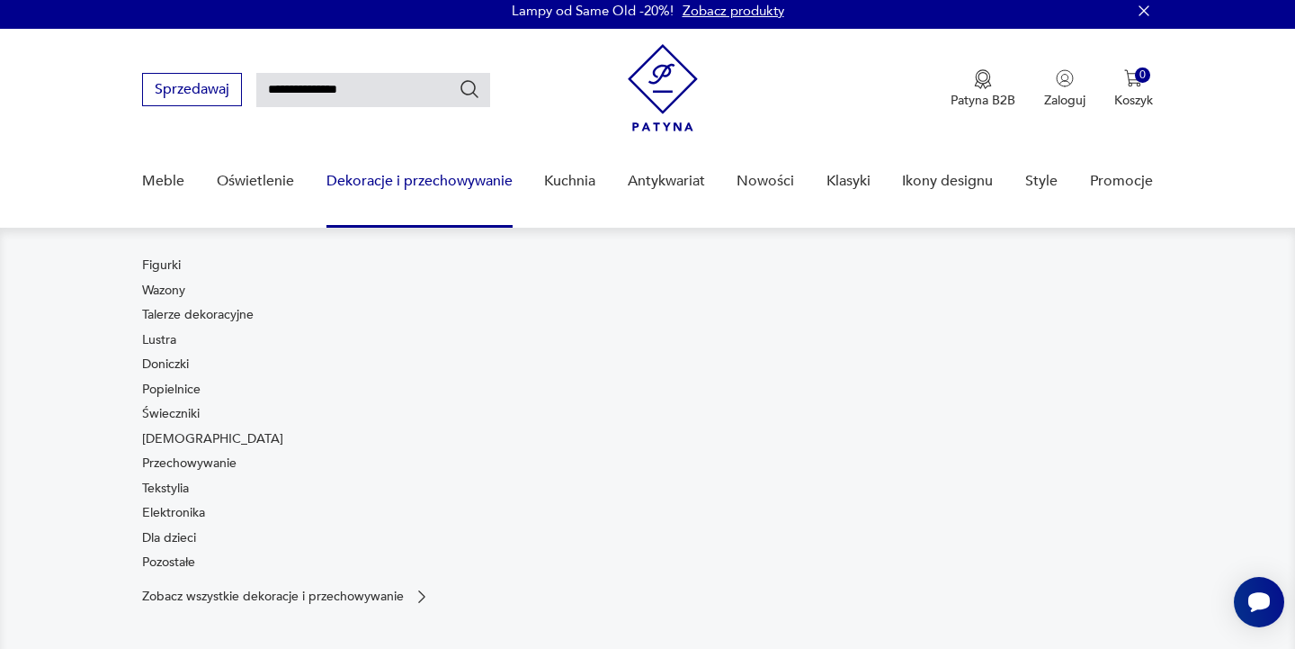
scroll to position [64, 0]
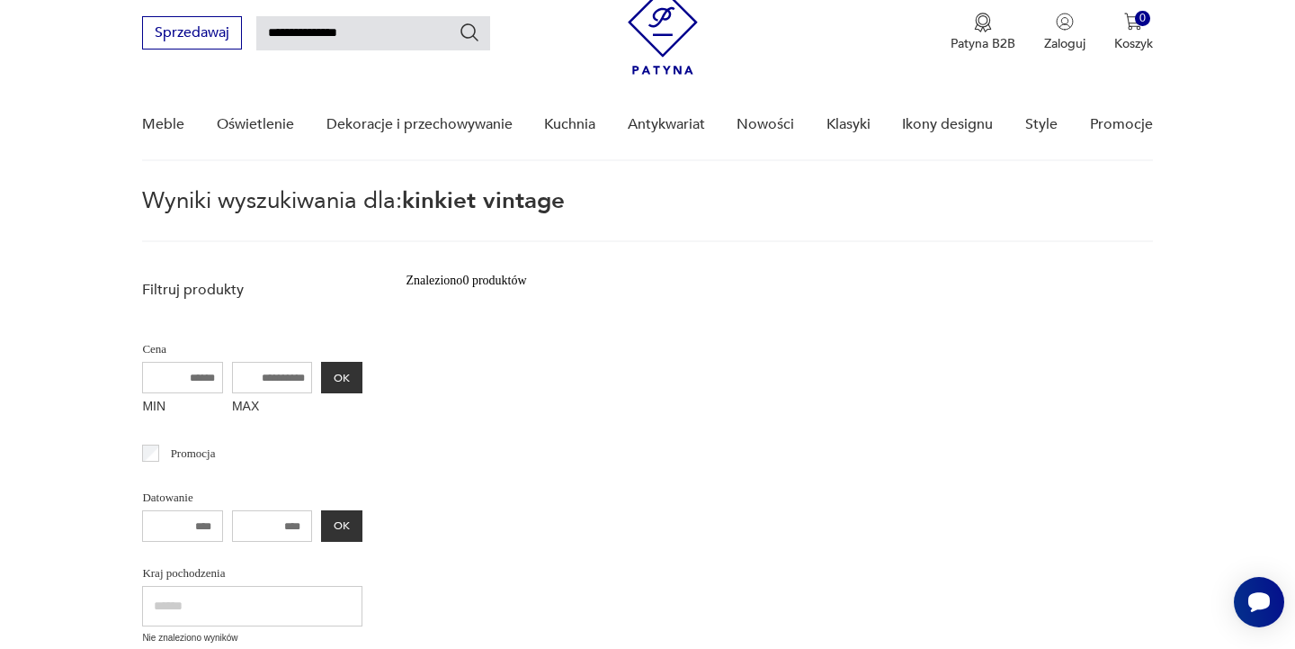
click at [390, 33] on input "**********" at bounding box center [373, 33] width 234 height 34
type input "*******"
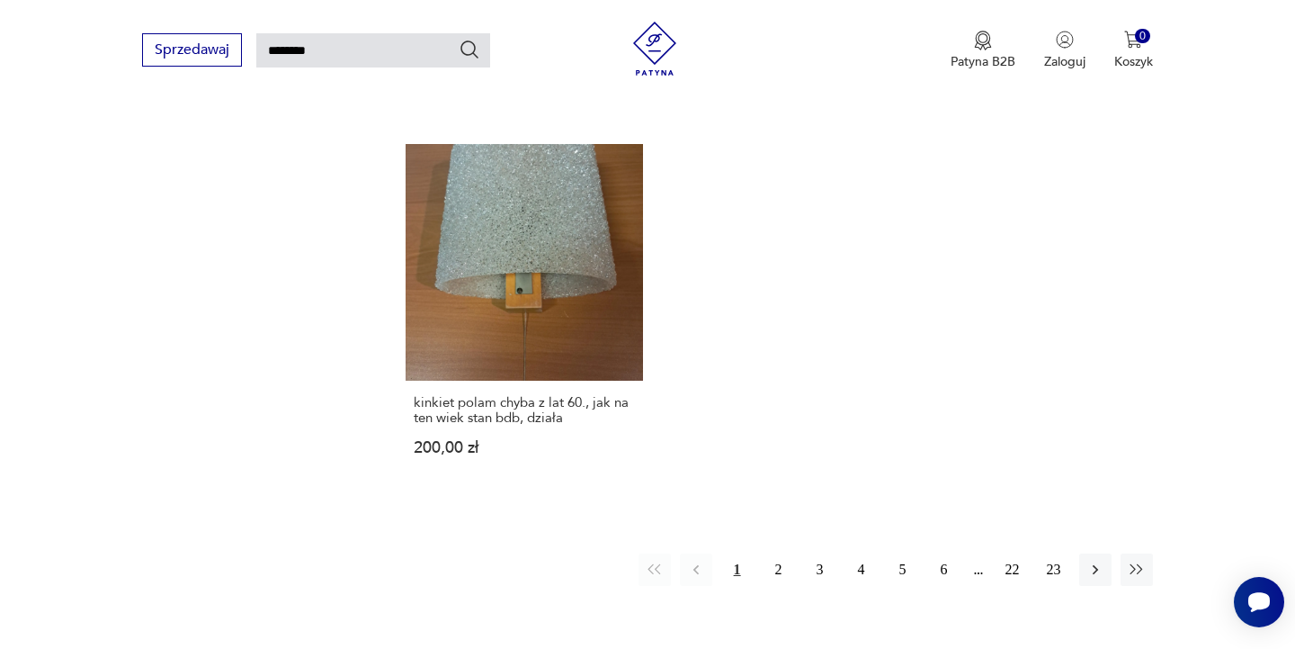
scroll to position [2176, 0]
click at [784, 552] on button "2" at bounding box center [779, 568] width 32 height 32
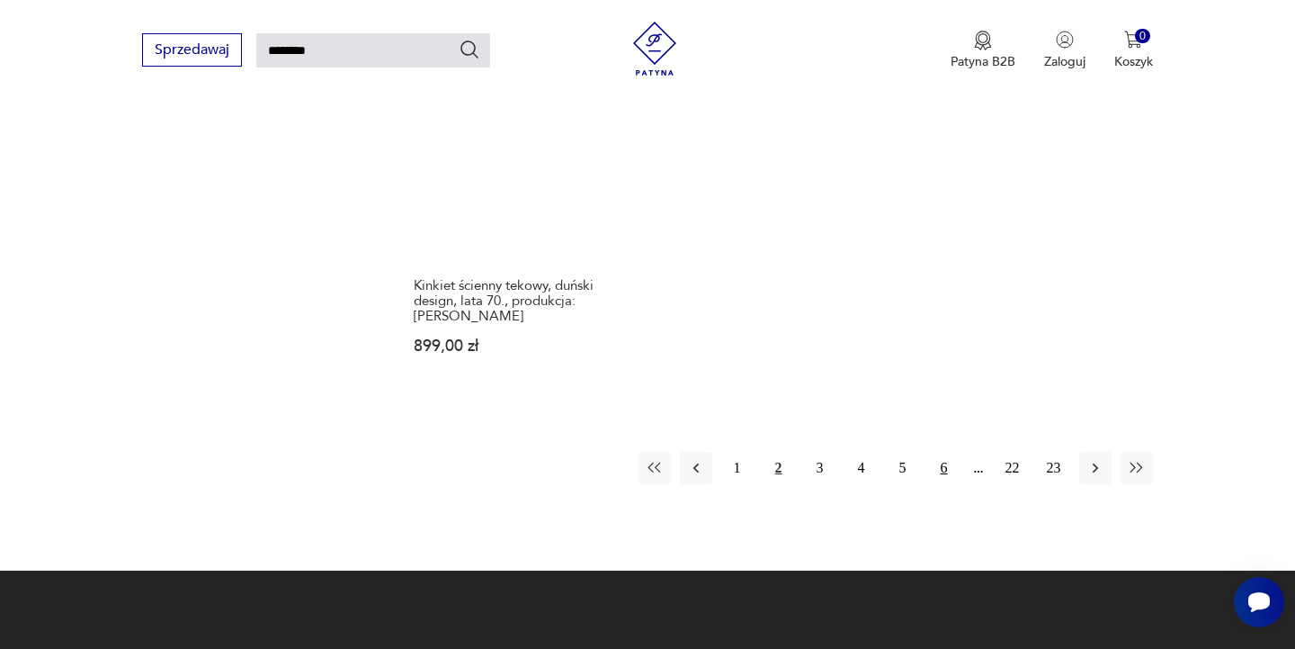
scroll to position [2297, 0]
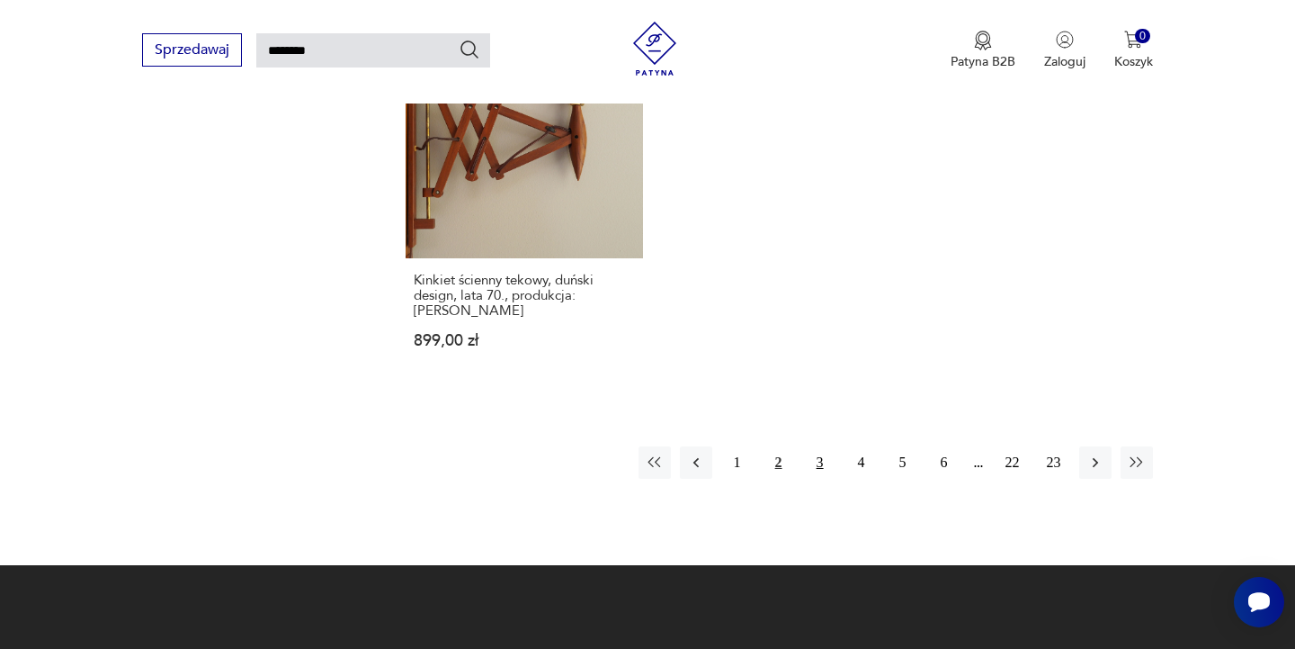
click at [817, 446] on button "3" at bounding box center [820, 462] width 32 height 32
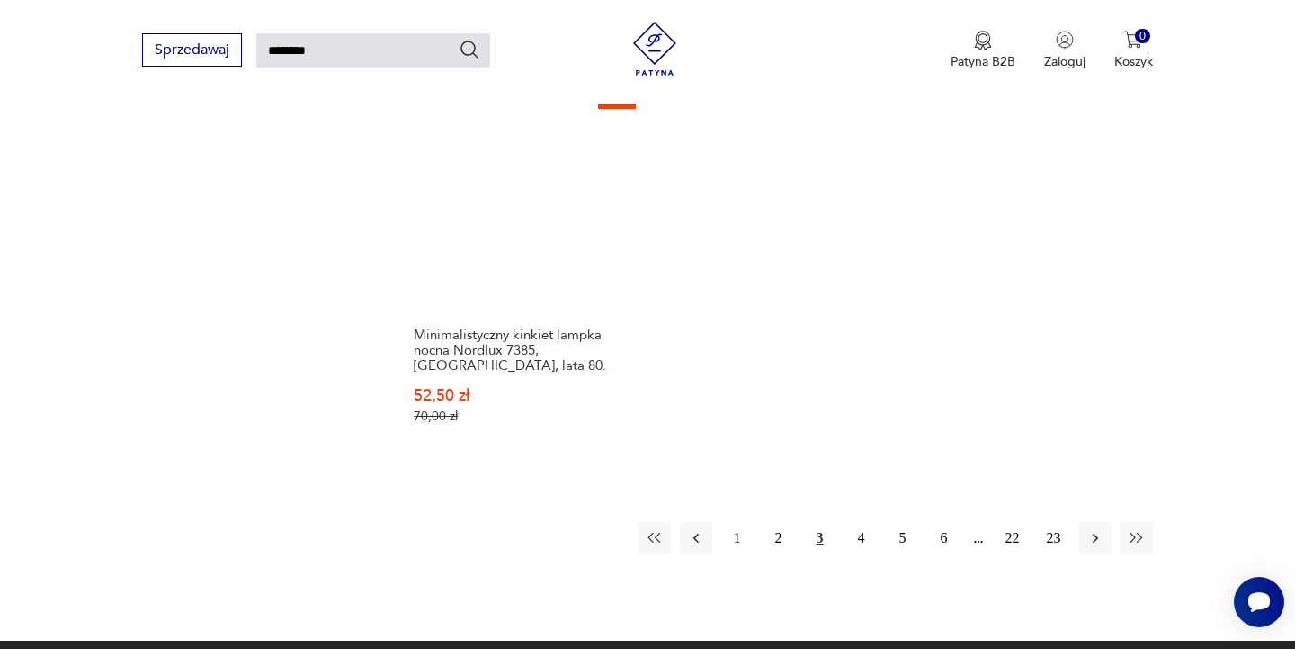
scroll to position [2307, 0]
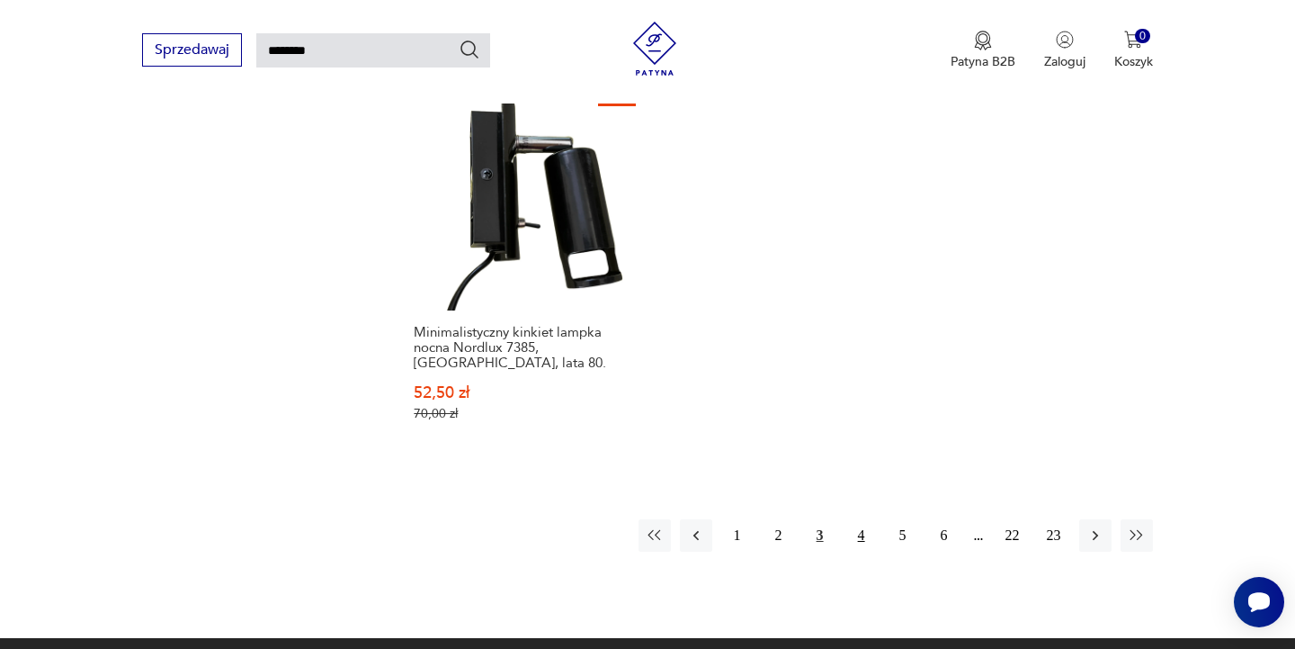
click at [857, 519] on button "4" at bounding box center [862, 535] width 32 height 32
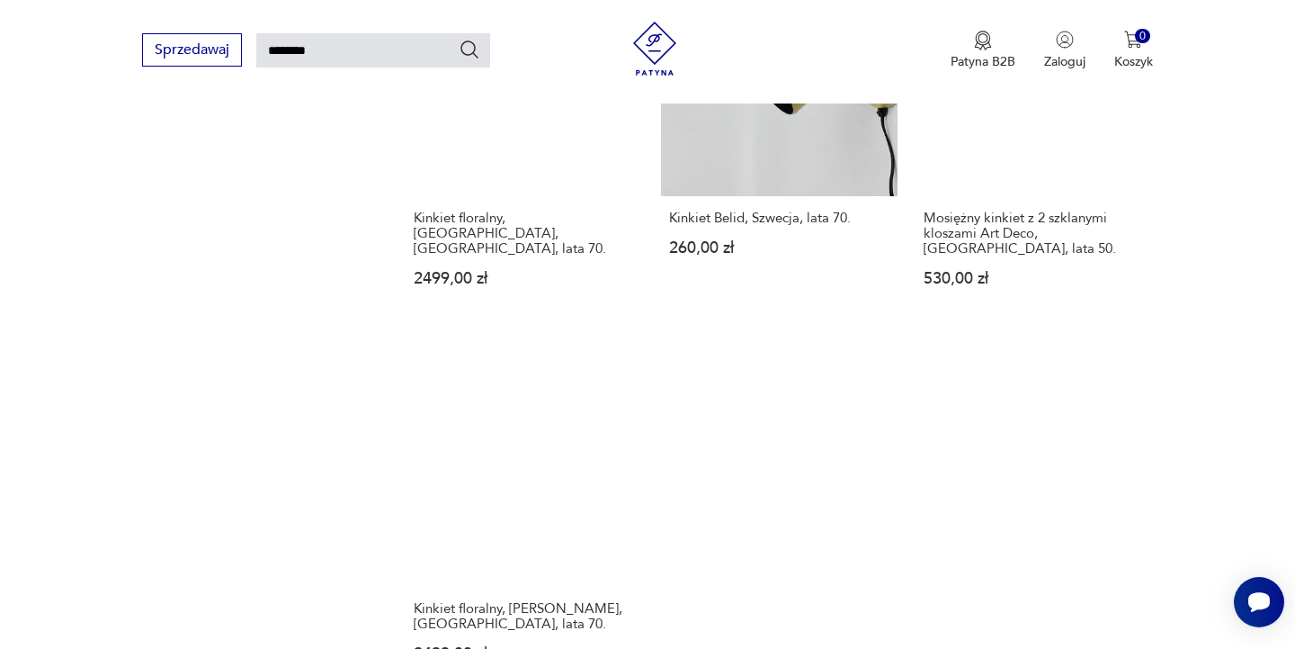
scroll to position [2041, 0]
